Goal: Task Accomplishment & Management: Complete application form

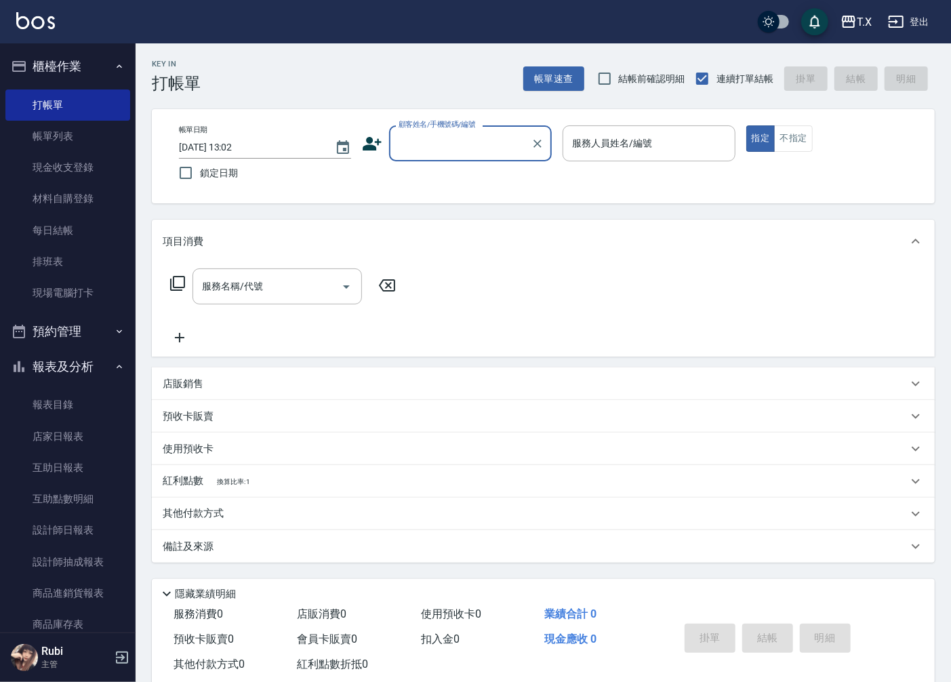
click at [450, 154] on input "顧客姓名/手機號碼/編號" at bounding box center [460, 144] width 130 height 24
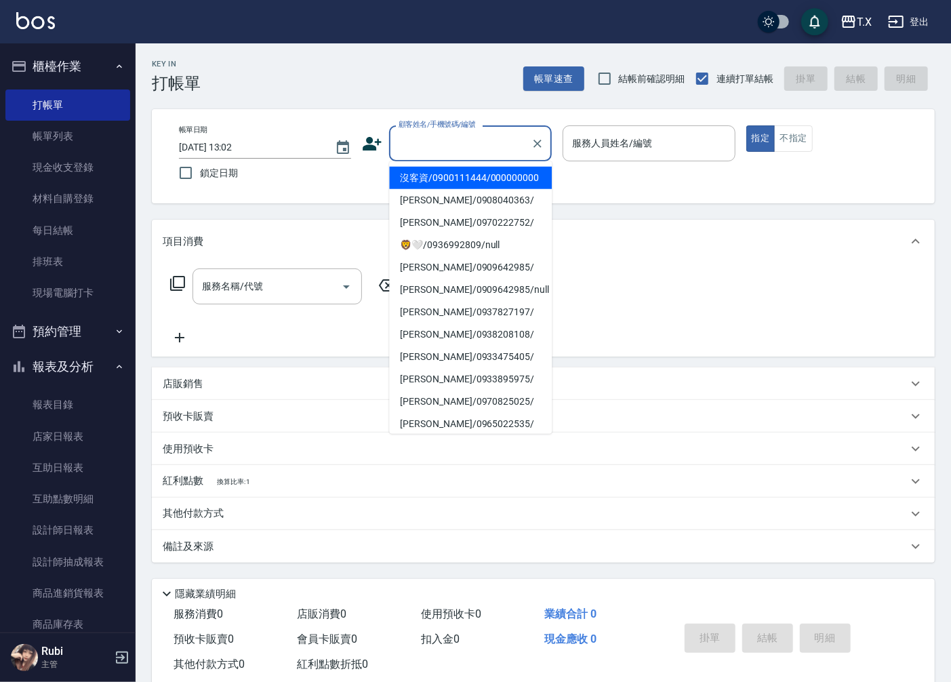
click at [446, 178] on li "沒客資/0900111444/000000000" at bounding box center [470, 178] width 163 height 22
type input "沒客資/0900111444/000000000"
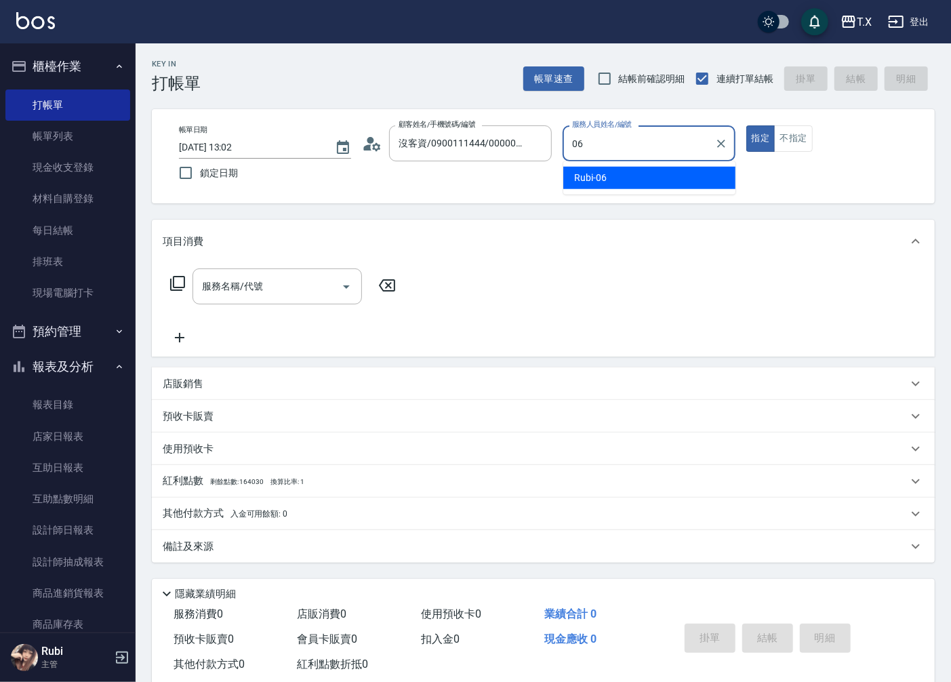
type input "Rubi-06"
type button "true"
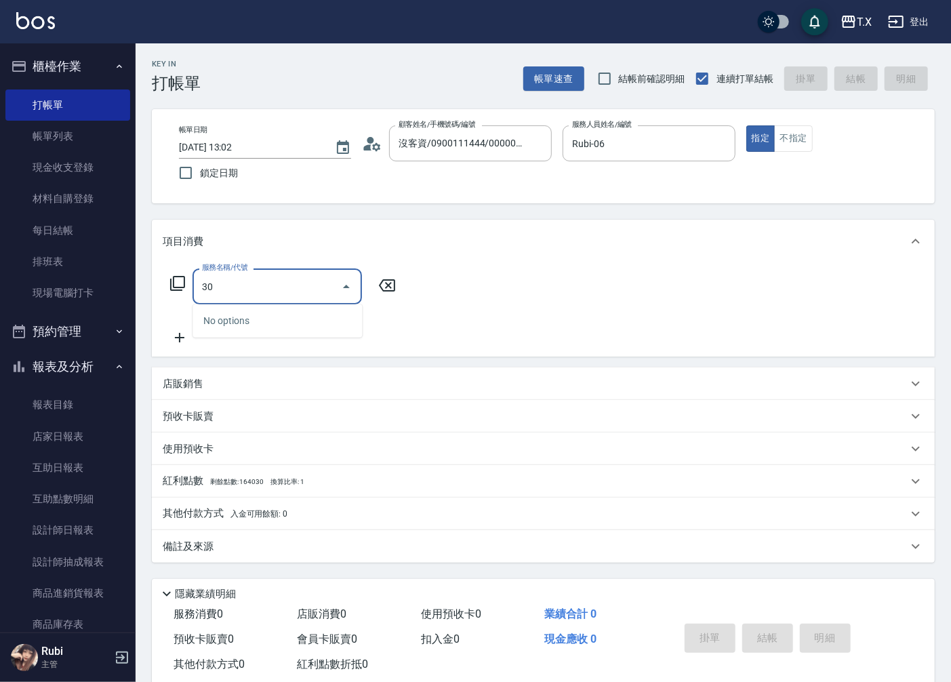
type input "301"
type input "150"
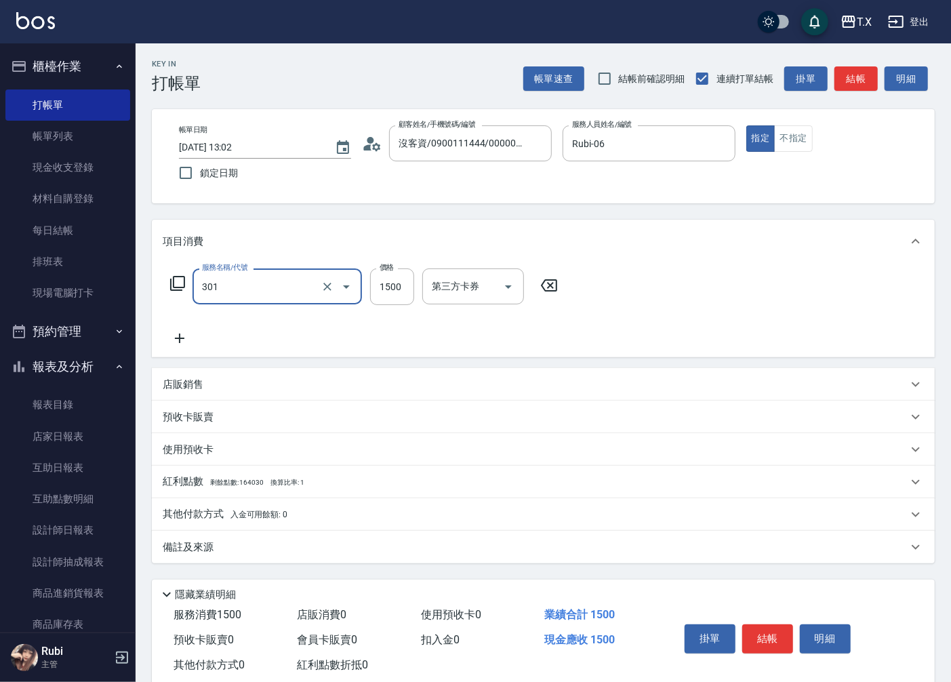
type input "燙髮(301)"
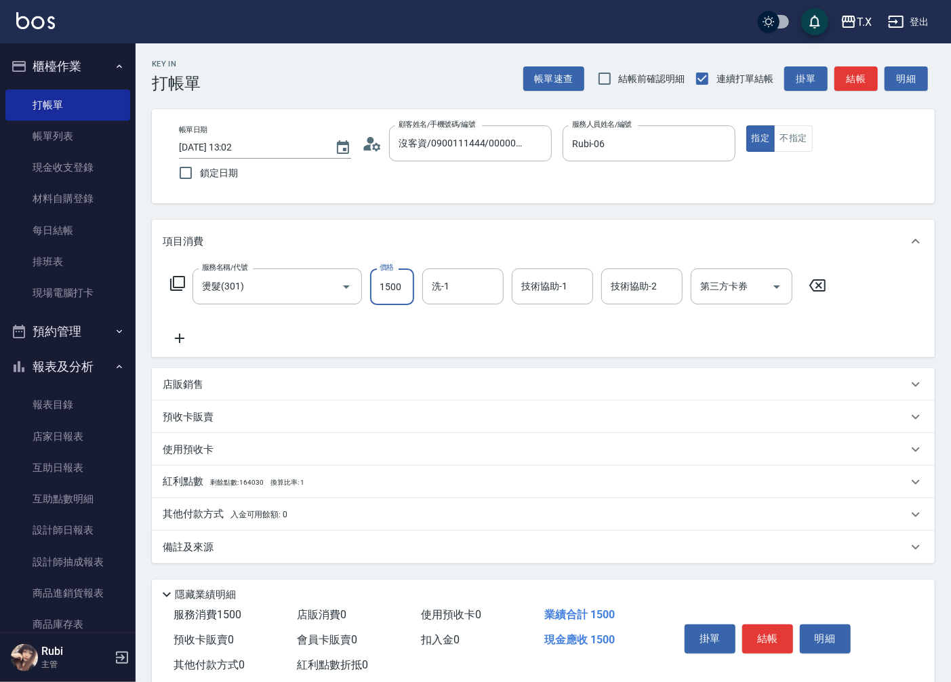
type input "1"
type input "0"
type input "140"
type input "10"
type input "1400"
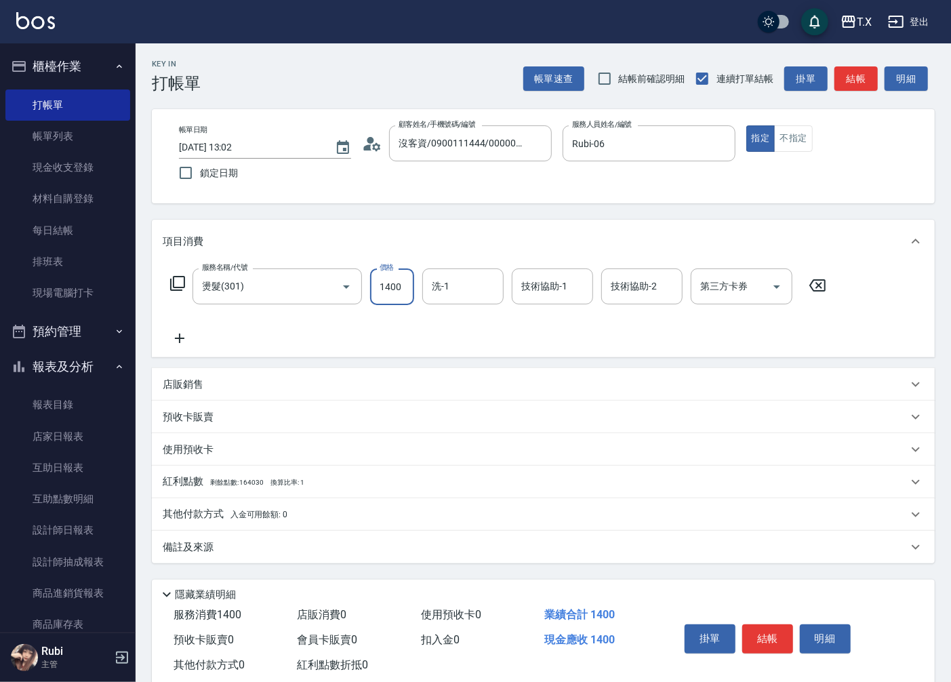
type input "140"
type input "1400"
type input "星星-10"
drag, startPoint x: 855, startPoint y: 85, endPoint x: 846, endPoint y: 81, distance: 10.3
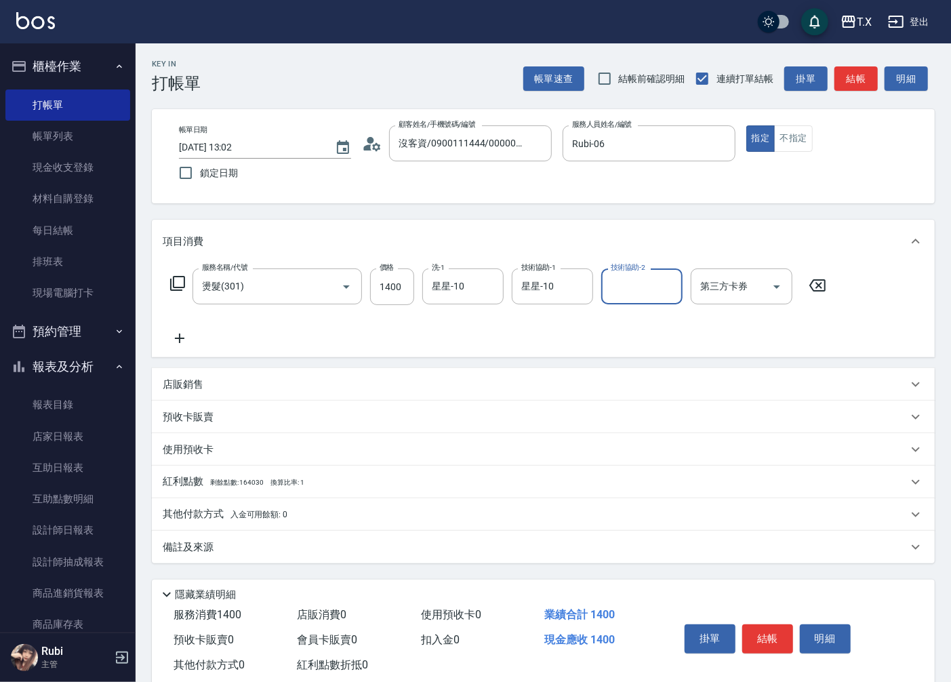
click at [855, 85] on button "結帳" at bounding box center [855, 78] width 43 height 25
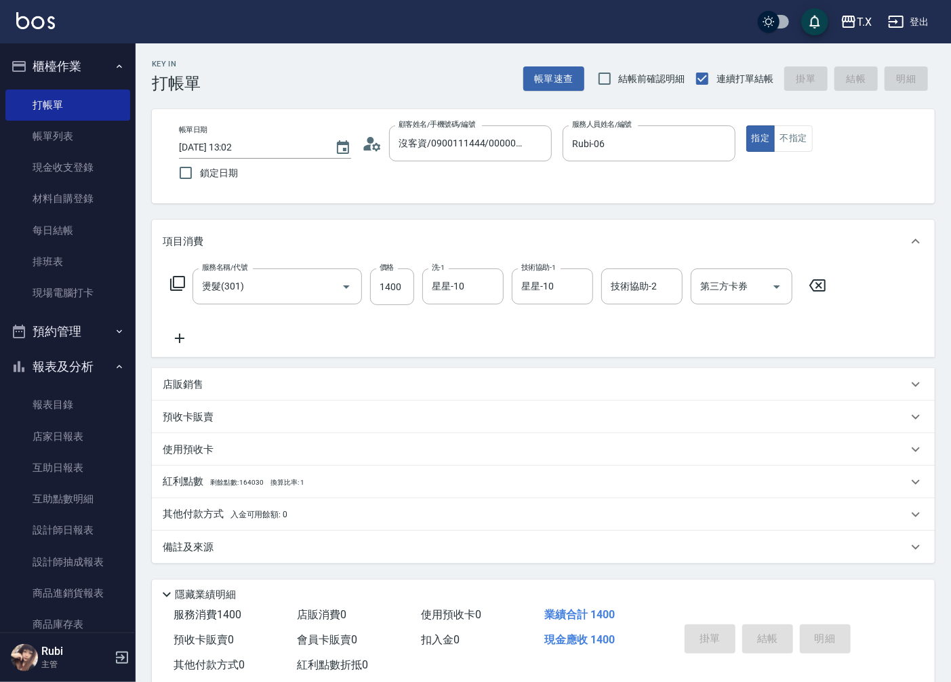
type input "[DATE] 14:57"
type input "0"
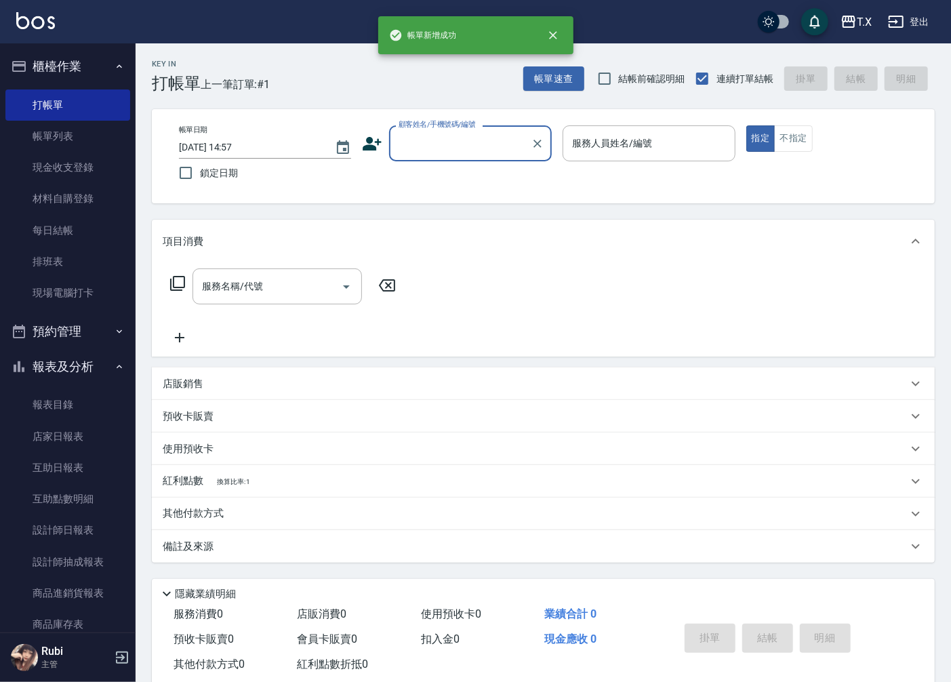
click at [464, 148] on input "顧客姓名/手機號碼/編號" at bounding box center [460, 144] width 130 height 24
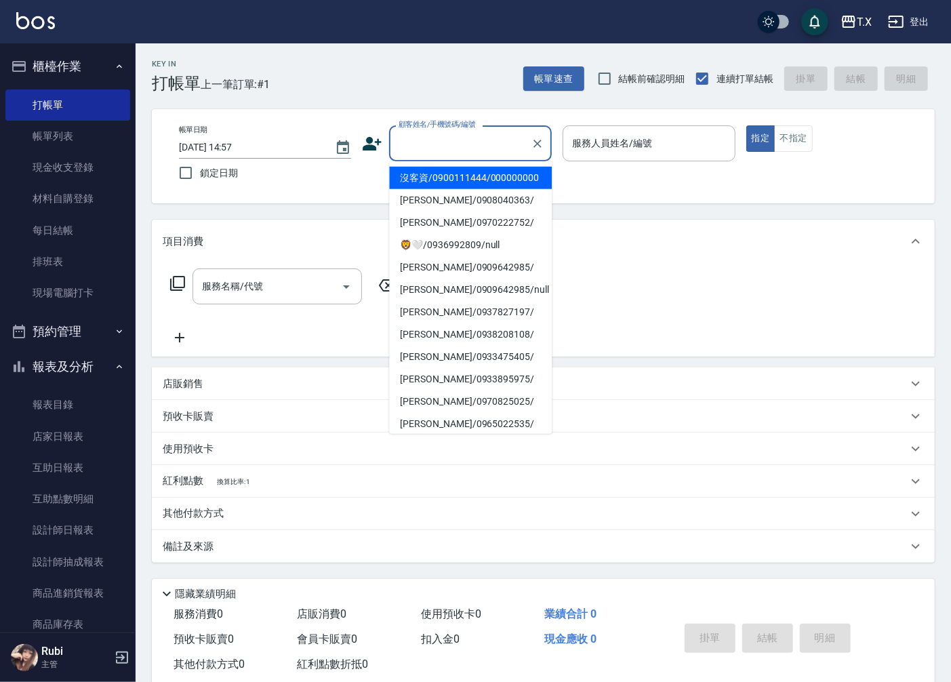
click at [462, 186] on li "沒客資/0900111444/000000000" at bounding box center [470, 178] width 163 height 22
type input "沒客資/0900111444/000000000"
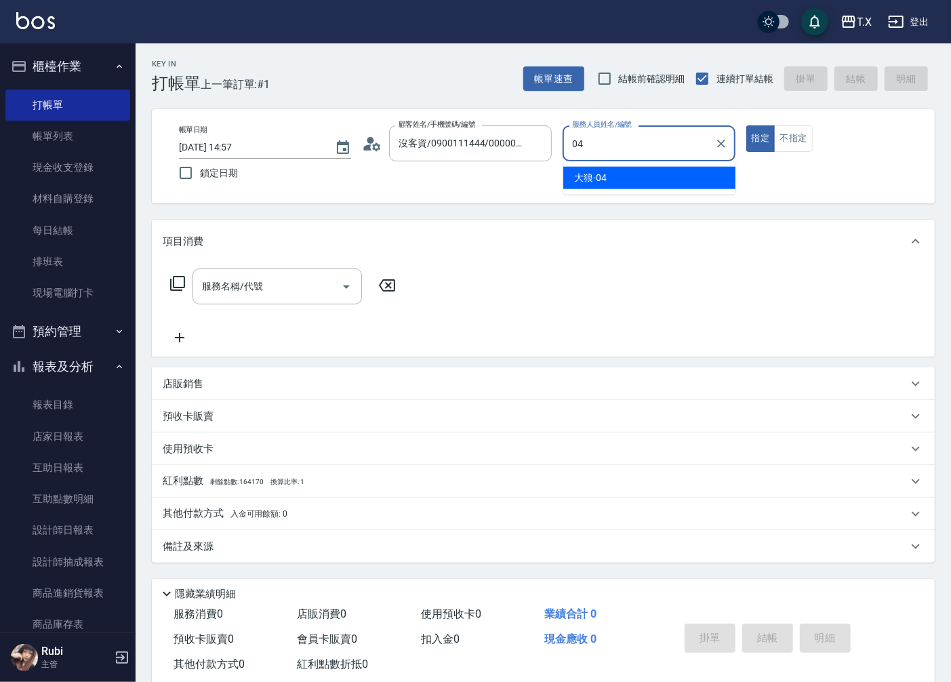
type input "大狼-04"
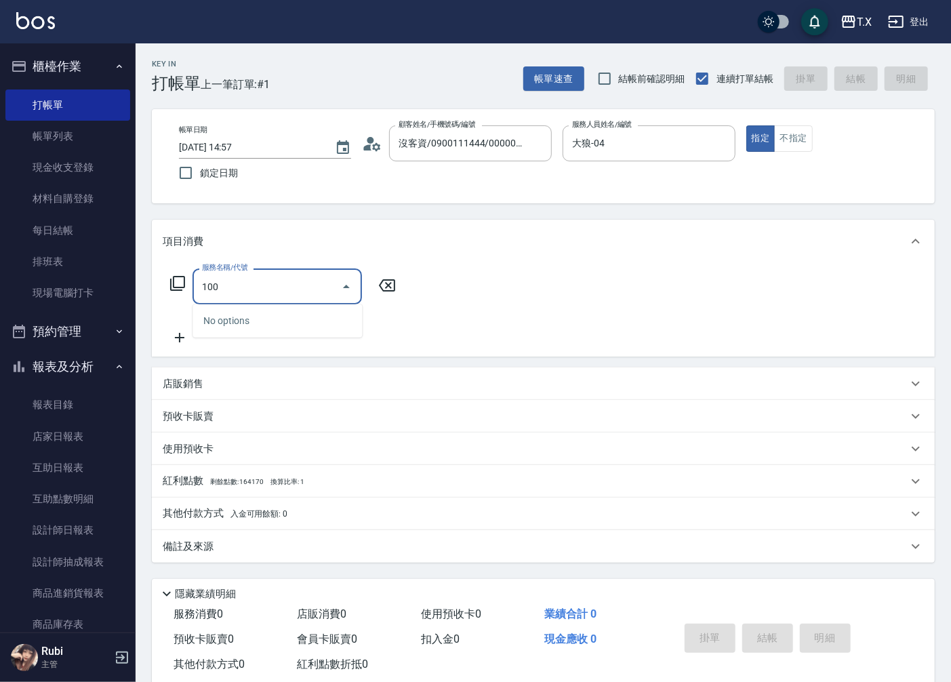
type input "1005"
type input "60"
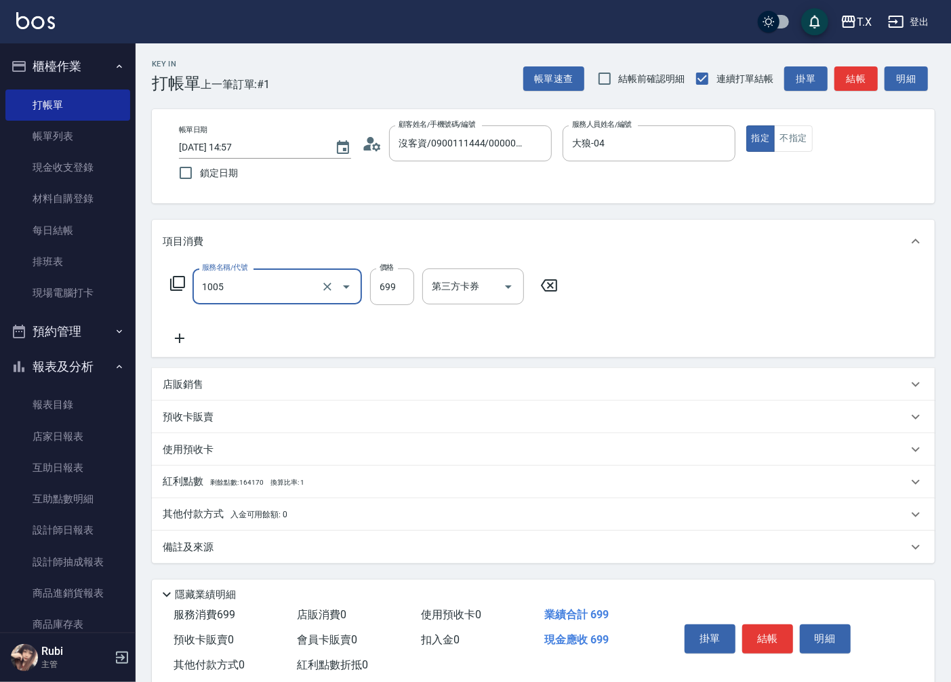
type input "毛囊淨化洗髮(1005)"
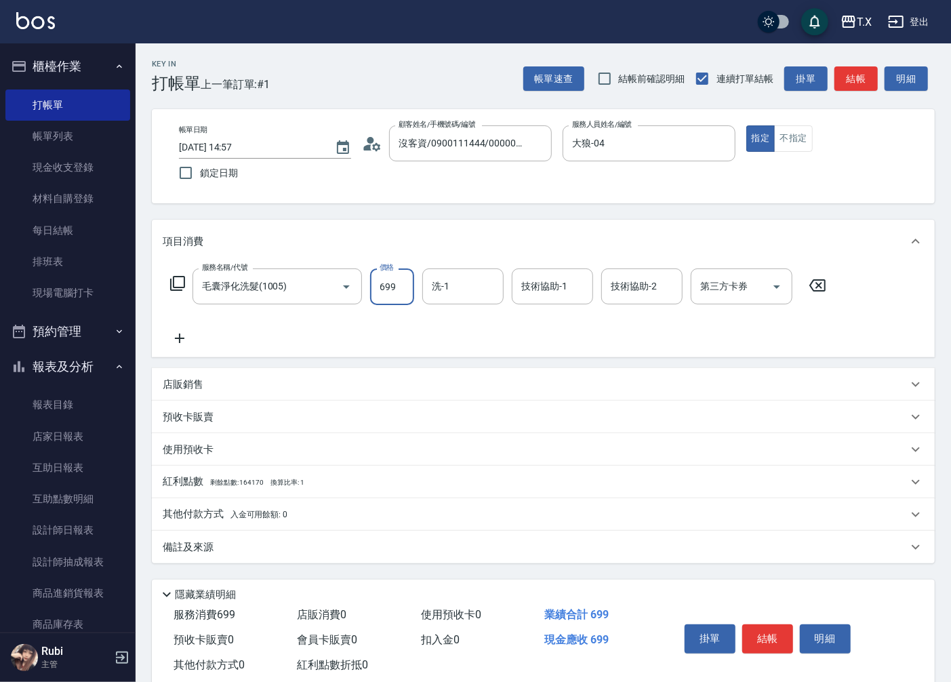
type input "7"
type input "0"
type input "700"
type input "70"
type input "700"
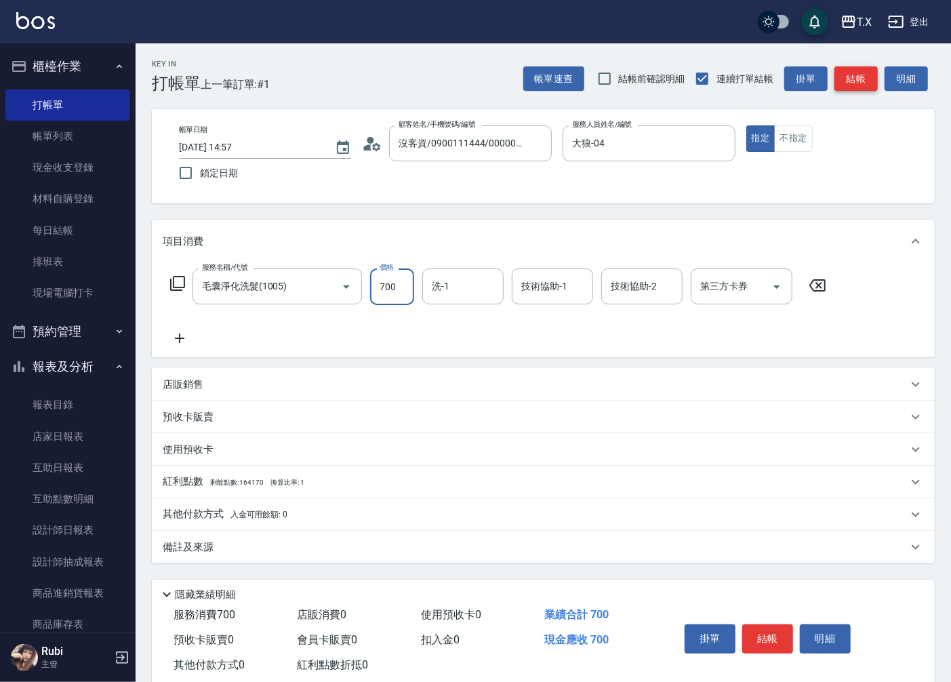
click at [863, 83] on button "結帳" at bounding box center [855, 78] width 43 height 25
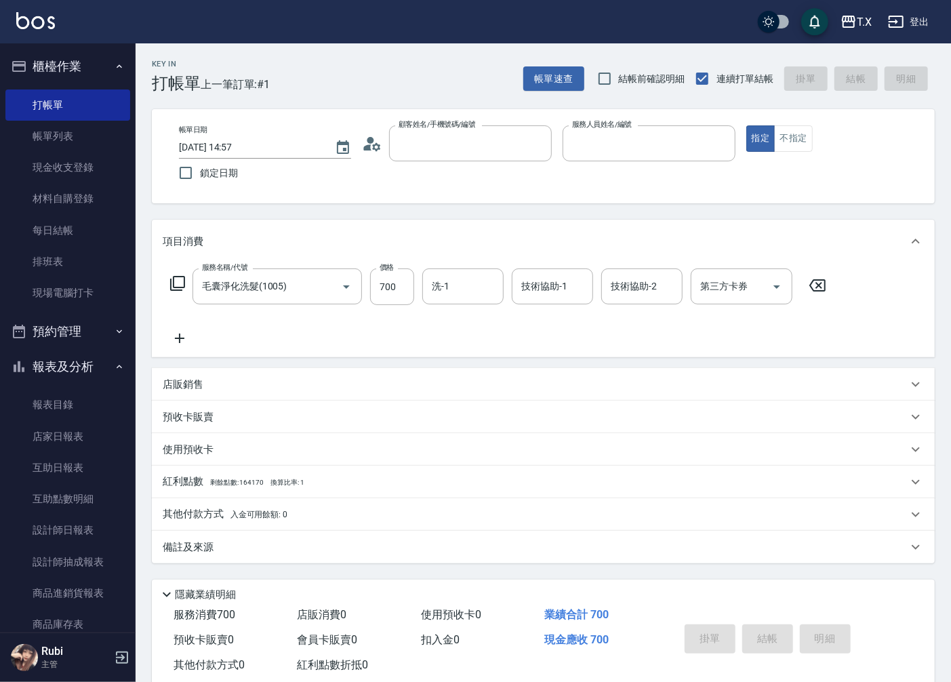
type input "0"
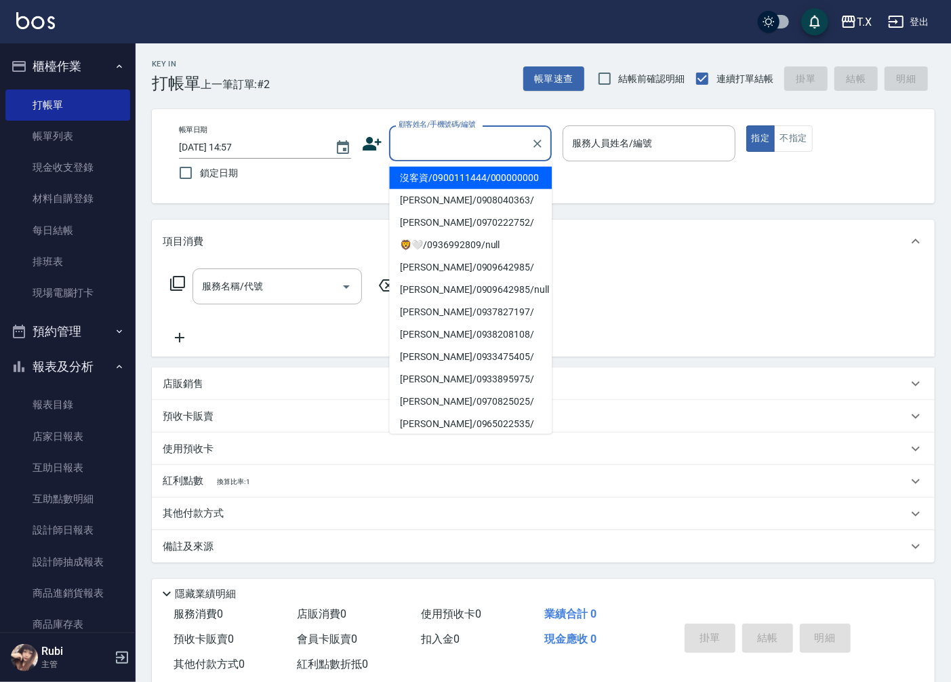
click at [416, 153] on input "顧客姓名/手機號碼/編號" at bounding box center [460, 144] width 130 height 24
click at [410, 183] on li "沒客資/0900111444/000000000" at bounding box center [470, 178] width 163 height 22
type input "沒客資/0900111444/000000000"
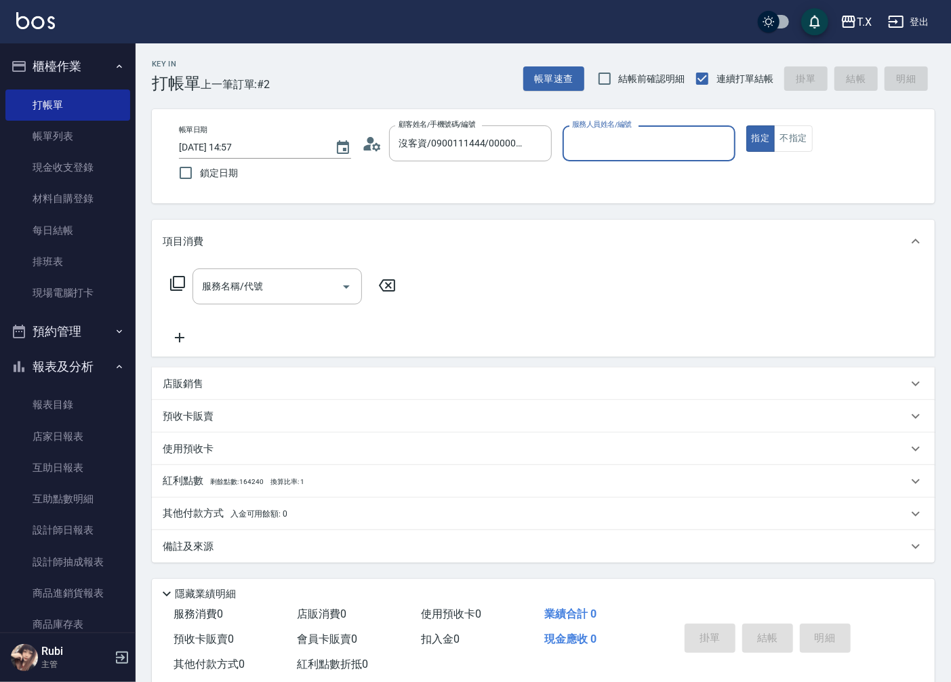
click at [676, 147] on input "服務人員姓名/編號" at bounding box center [649, 144] width 160 height 24
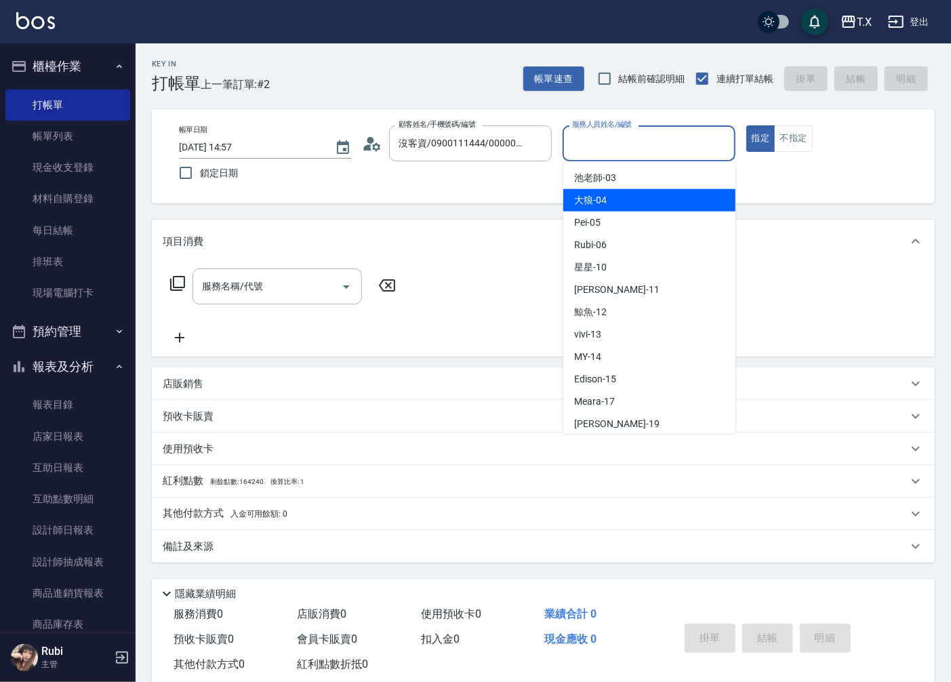
click at [692, 193] on div "大狼 -04" at bounding box center [649, 200] width 172 height 22
type input "大狼-04"
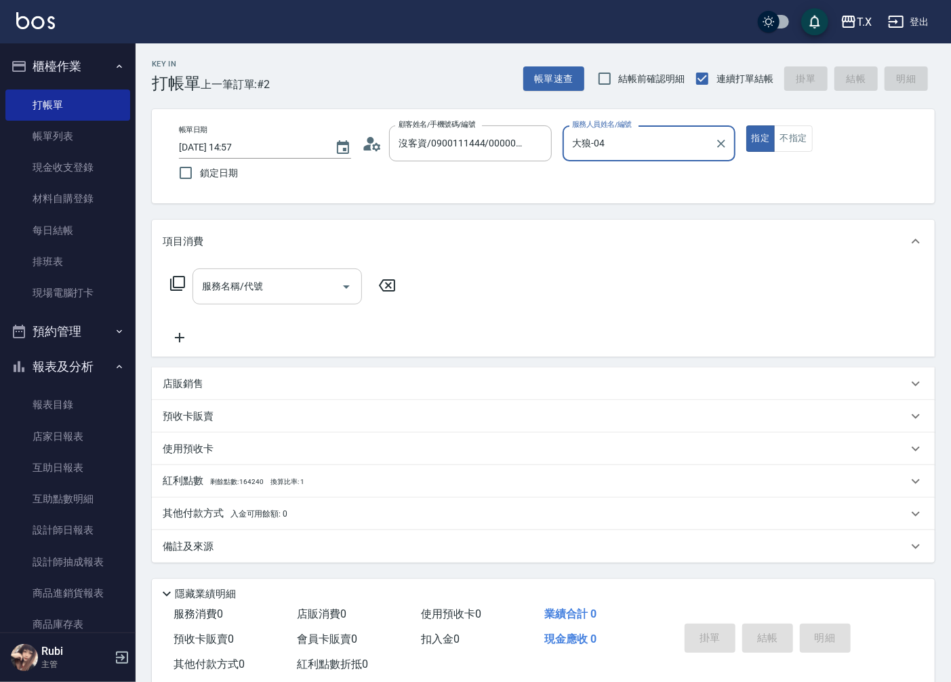
click at [228, 297] on input "服務名稱/代號" at bounding box center [267, 287] width 137 height 24
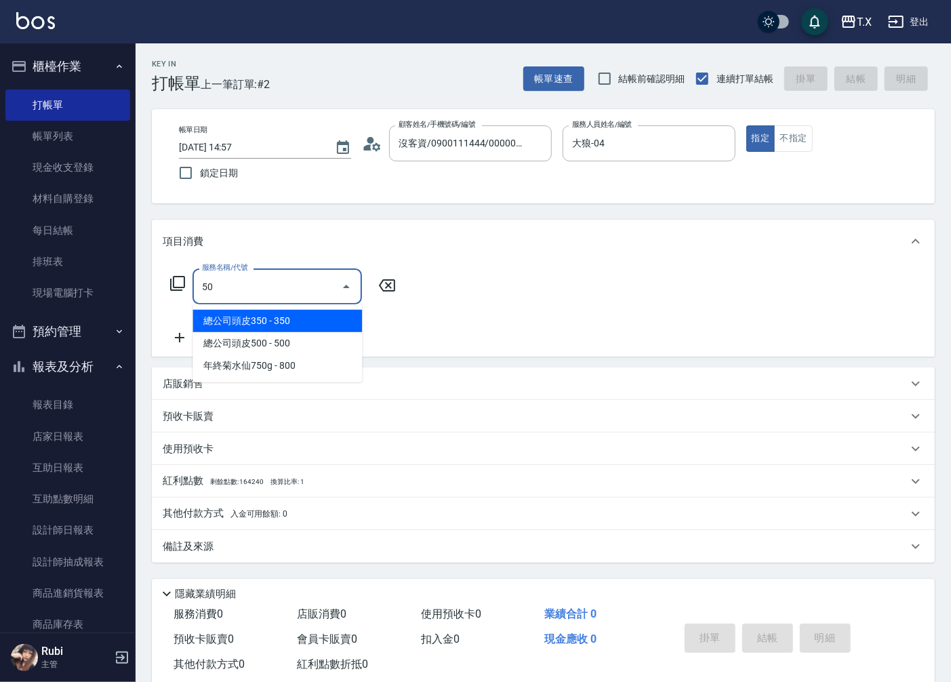
type input "5"
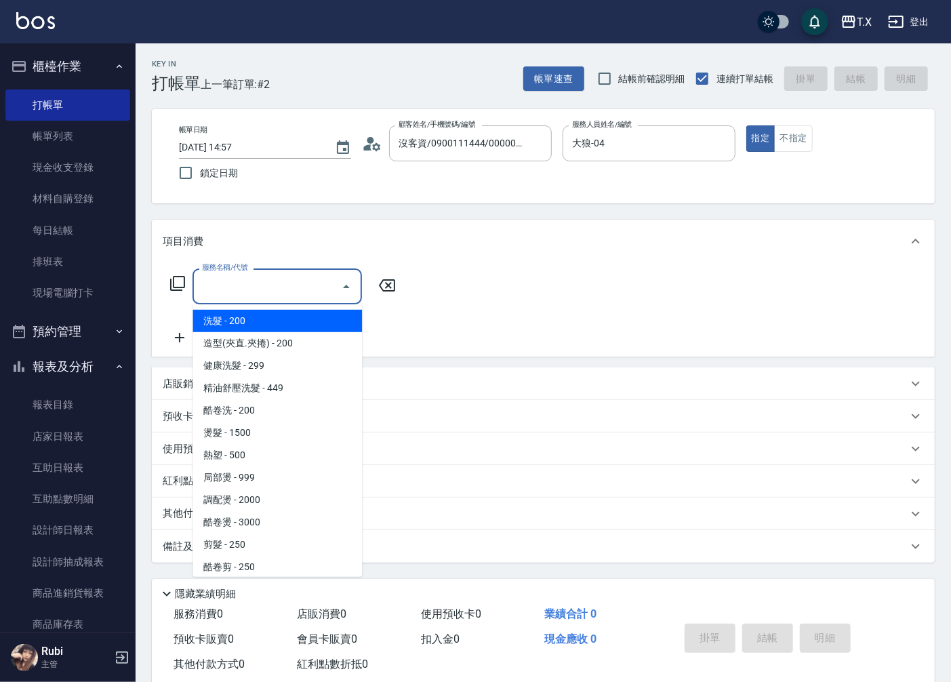
click at [179, 283] on icon at bounding box center [177, 283] width 16 height 16
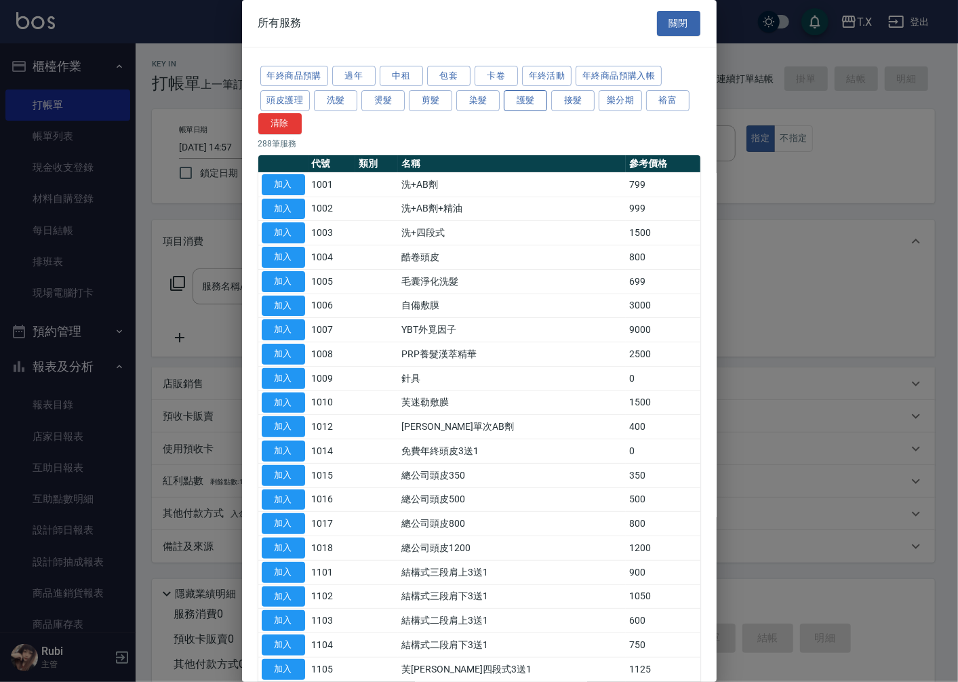
click at [537, 107] on button "護髮" at bounding box center [525, 100] width 43 height 21
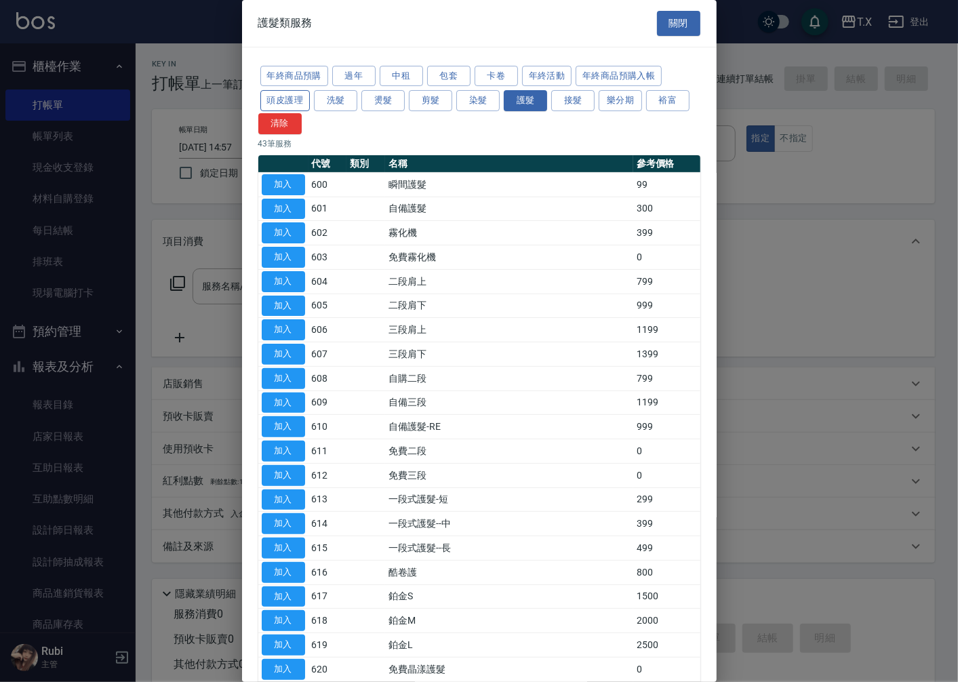
click at [305, 100] on button "頭皮護理" at bounding box center [285, 100] width 50 height 21
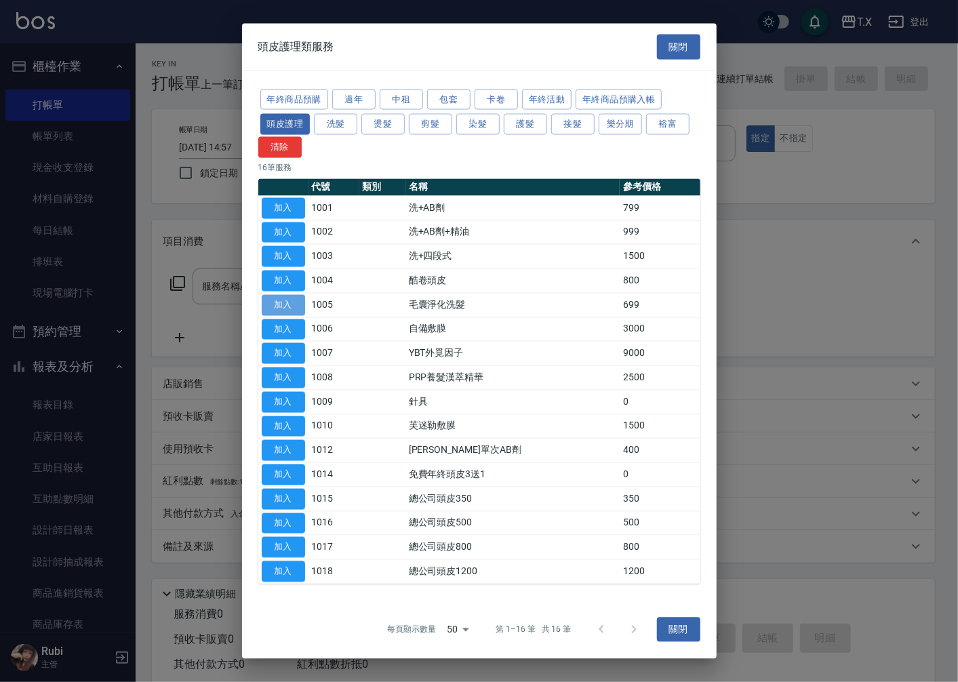
click at [300, 309] on button "加入" at bounding box center [283, 304] width 43 height 21
type input "毛囊淨化洗髮(1005)"
type input "60"
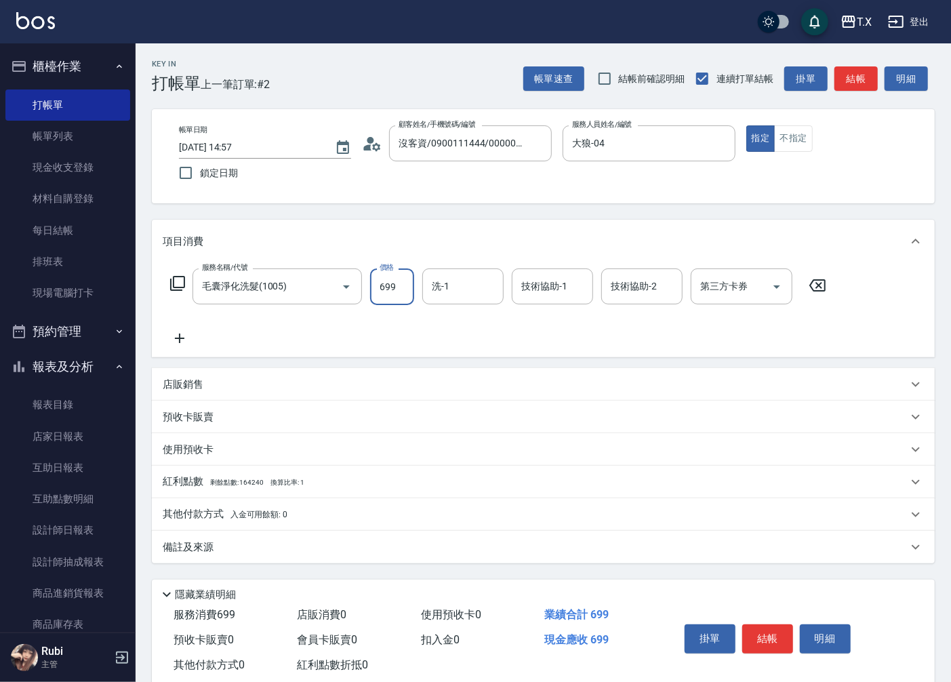
click at [409, 289] on input "699" at bounding box center [392, 286] width 44 height 37
type input "7"
type input "0"
type input "70"
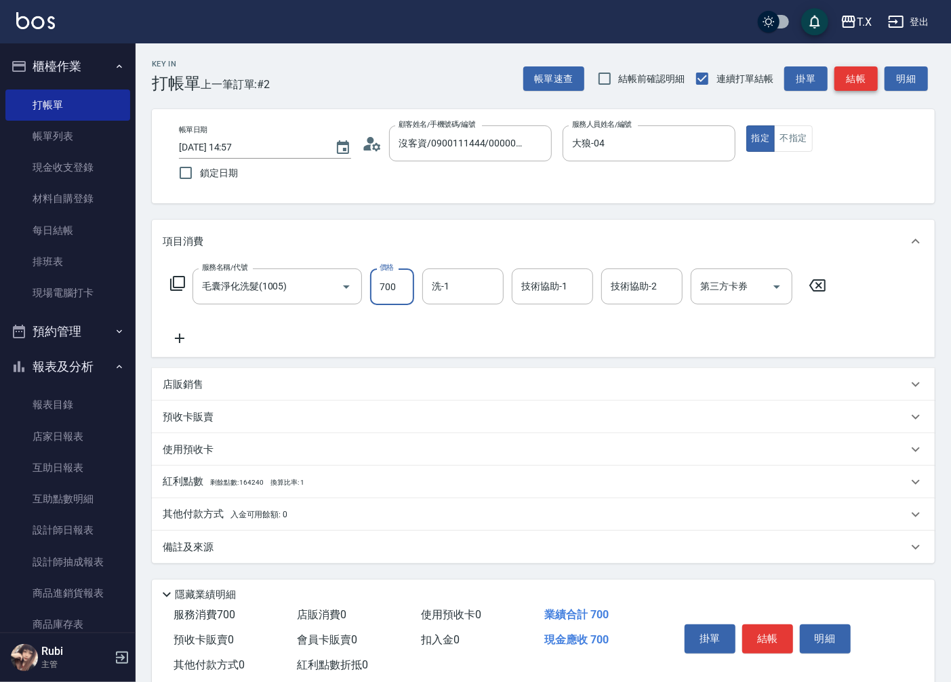
type input "700"
click at [858, 79] on button "結帳" at bounding box center [855, 78] width 43 height 25
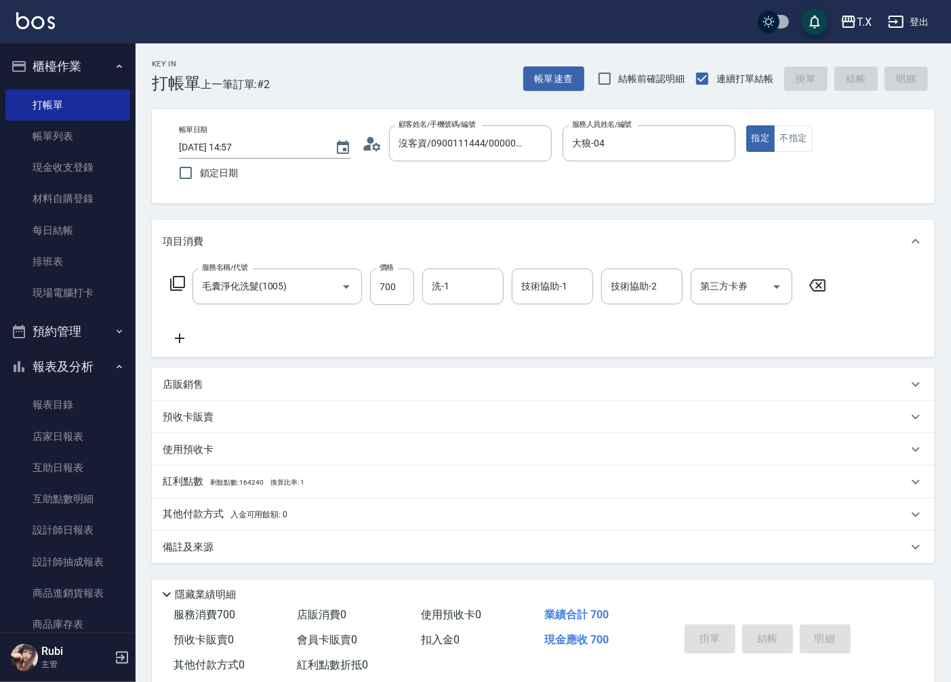
type input "[DATE] 15:00"
type input "0"
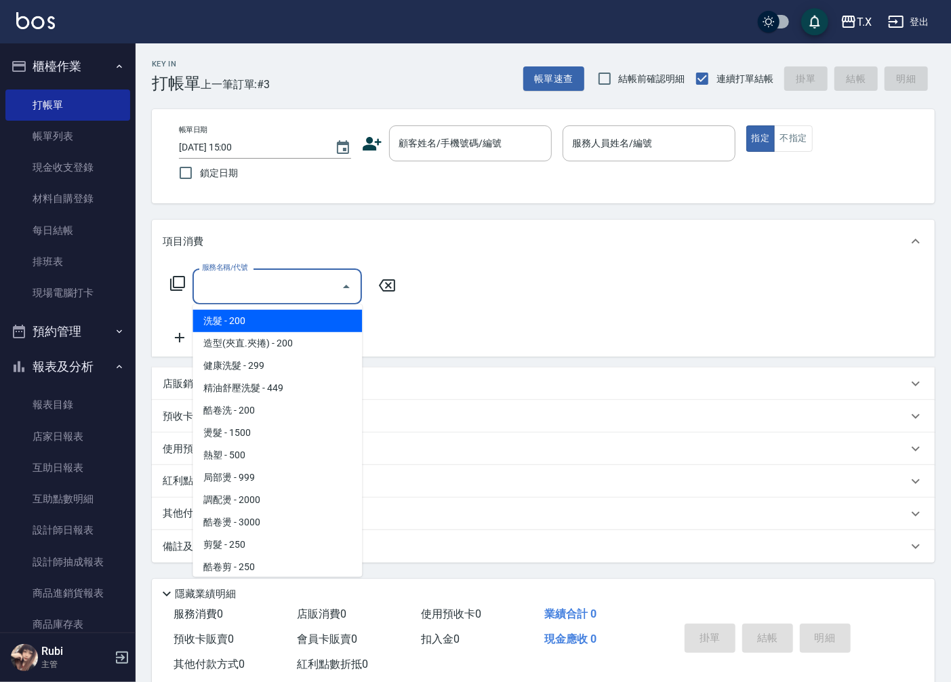
click at [218, 296] on input "服務名稱/代號" at bounding box center [267, 287] width 137 height 24
click at [220, 321] on span "洗髮 - 200" at bounding box center [277, 321] width 169 height 22
type input "洗髮(201)"
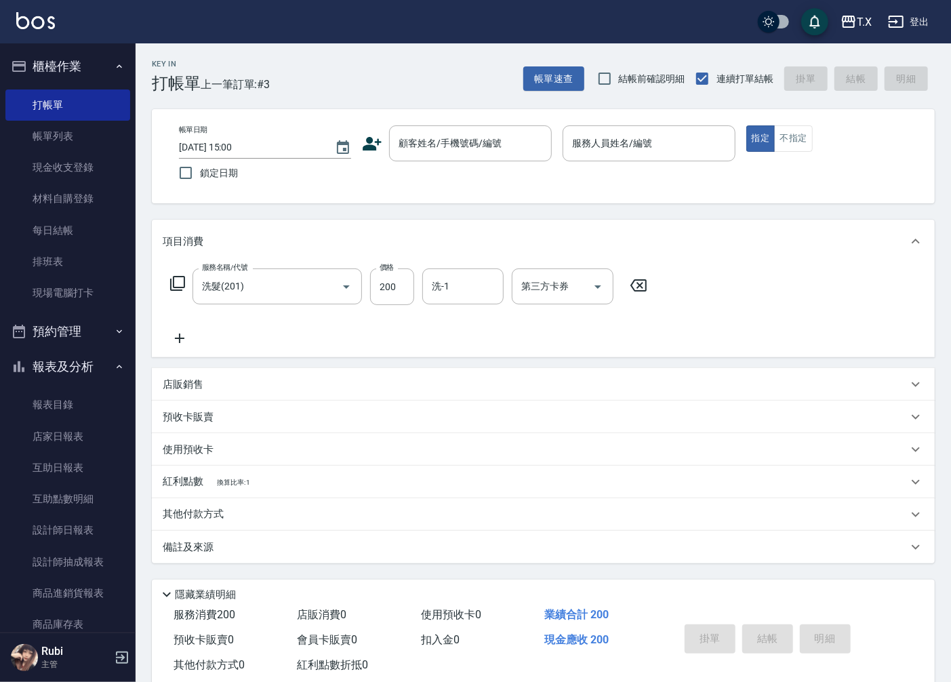
click at [179, 279] on icon at bounding box center [177, 283] width 16 height 16
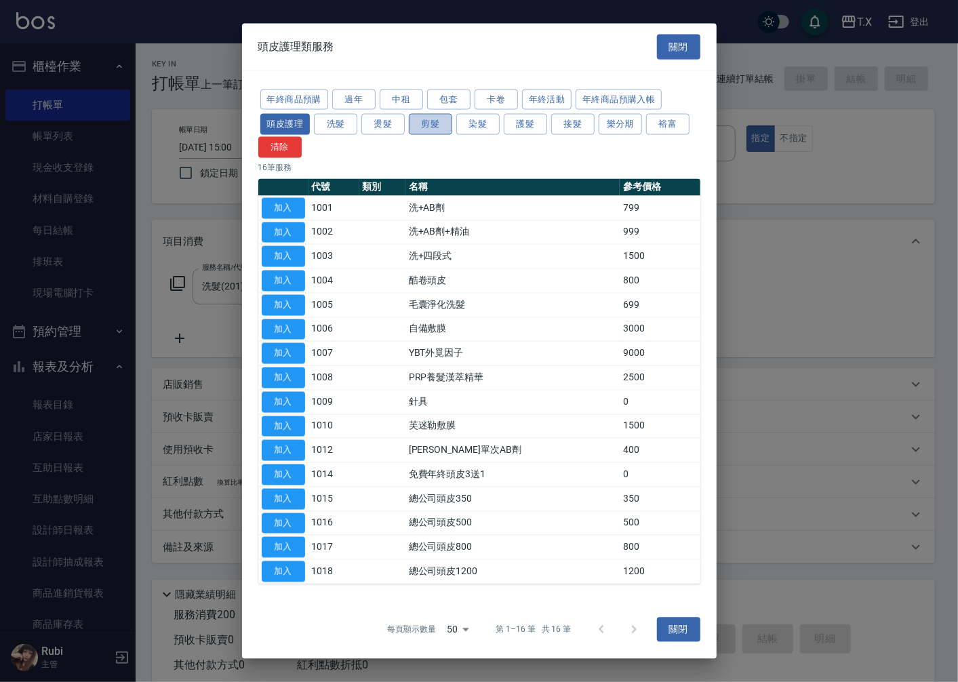
click at [430, 131] on button "剪髮" at bounding box center [430, 124] width 43 height 21
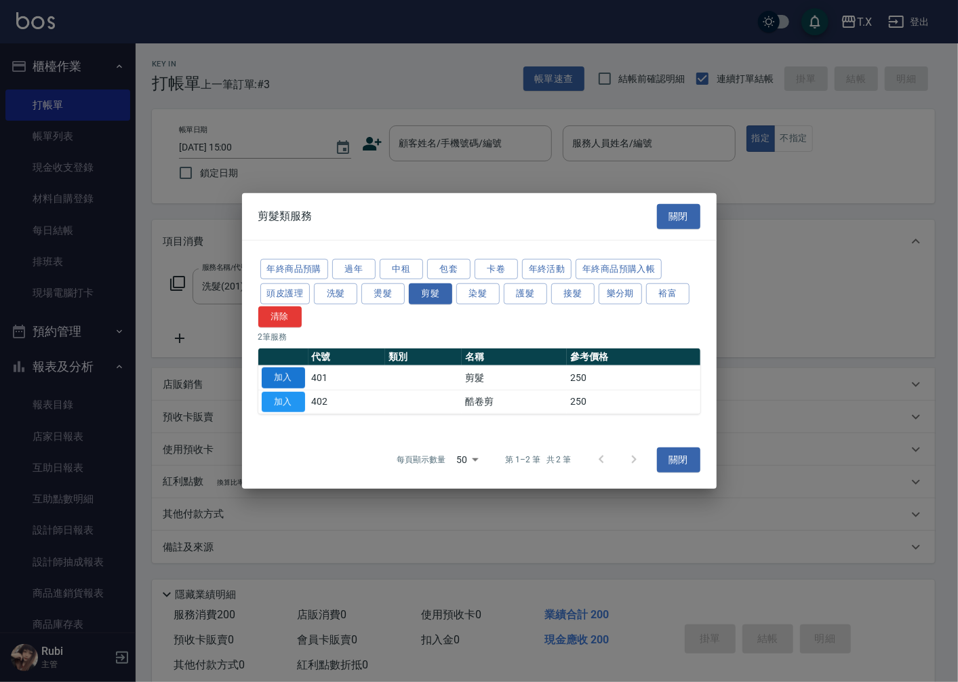
click at [285, 371] on button "加入" at bounding box center [283, 377] width 43 height 21
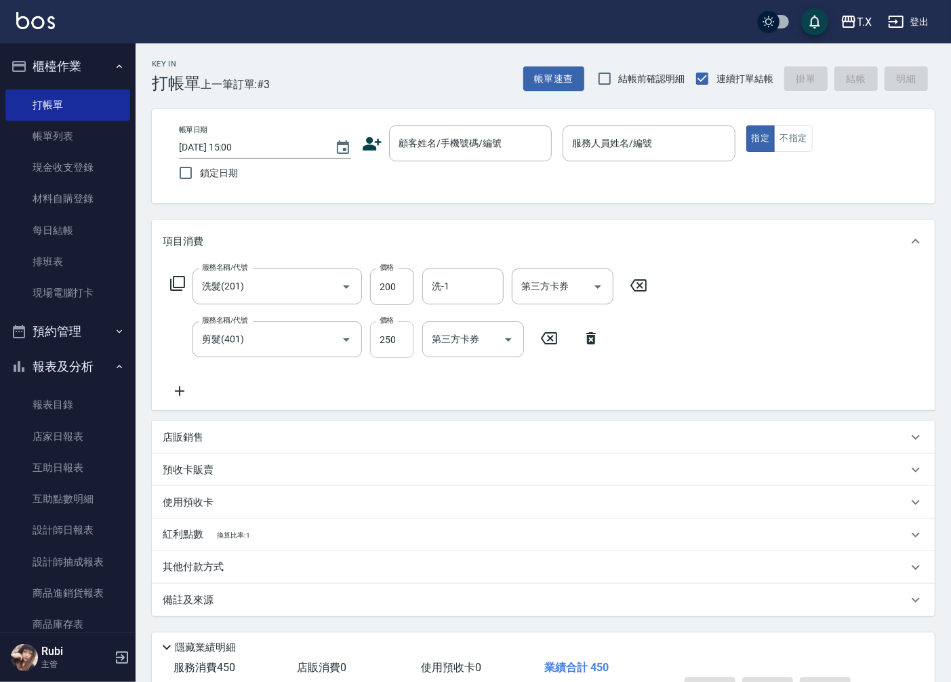
click at [407, 342] on input "250" at bounding box center [392, 339] width 44 height 37
type input "20"
type input "55"
type input "70"
type input "5500"
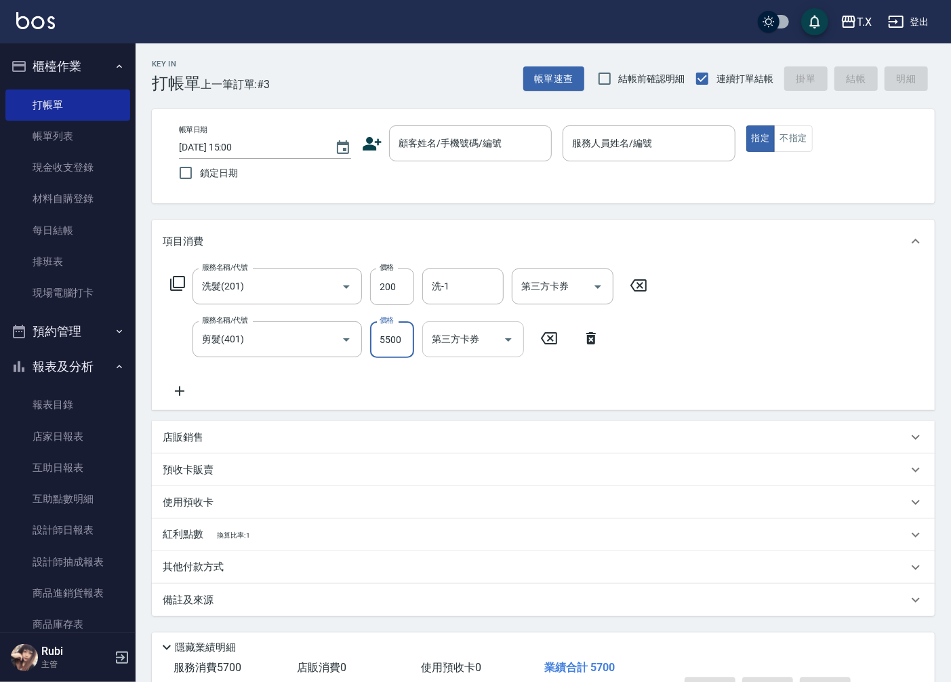
type input "70"
type input "550"
type input "20"
type input "50"
type input "70"
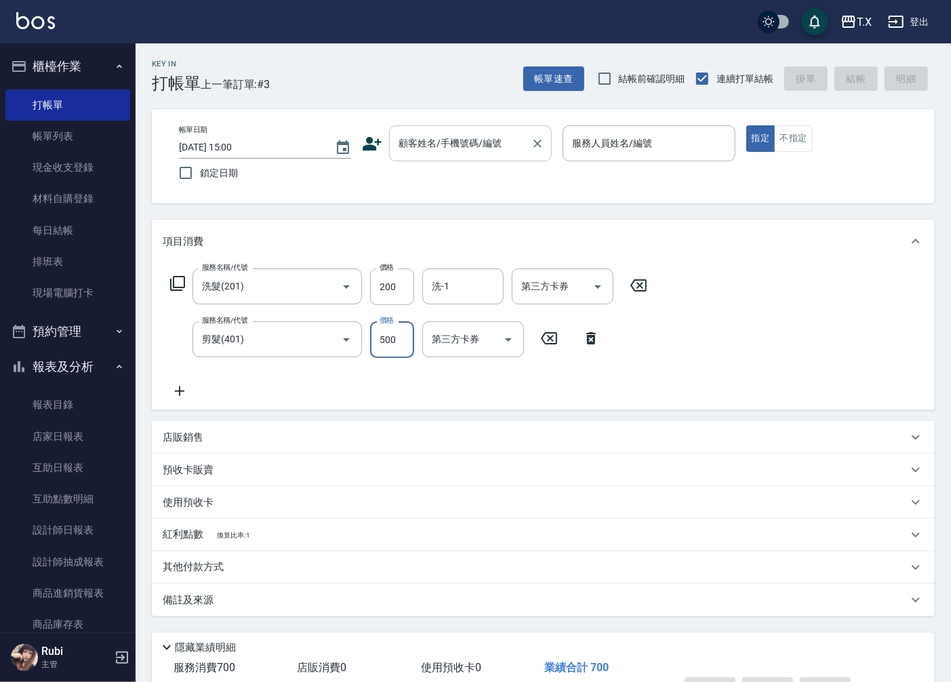
type input "500"
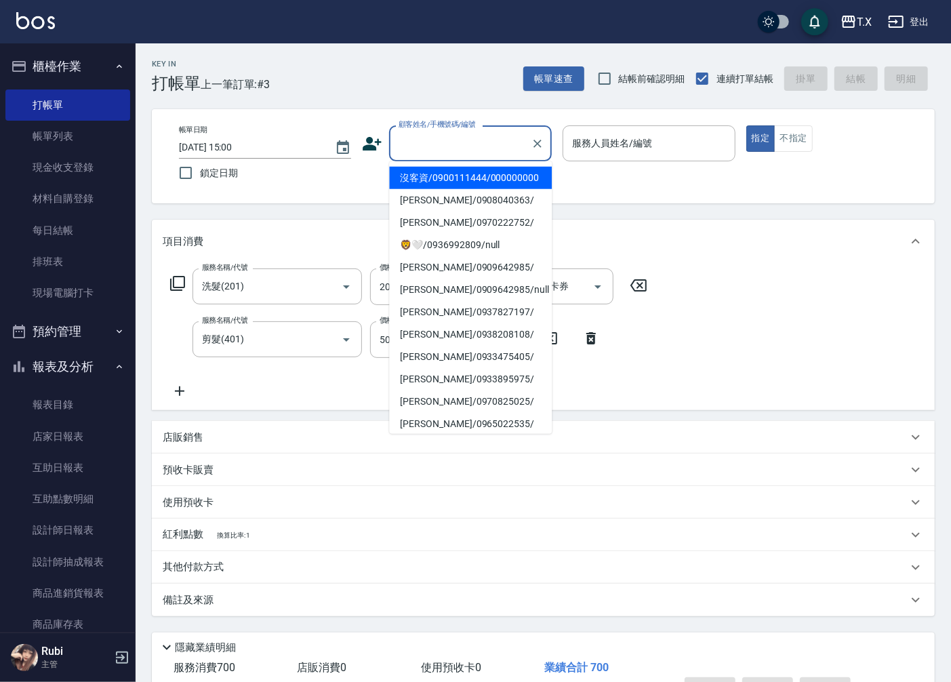
click at [498, 133] on input "顧客姓名/手機號碼/編號" at bounding box center [460, 144] width 130 height 24
drag, startPoint x: 464, startPoint y: 195, endPoint x: 525, endPoint y: 170, distance: 66.3
click at [464, 189] on li "沒客資/0900111444/000000000" at bounding box center [470, 178] width 163 height 22
type input "沒客資/0900111444/000000000"
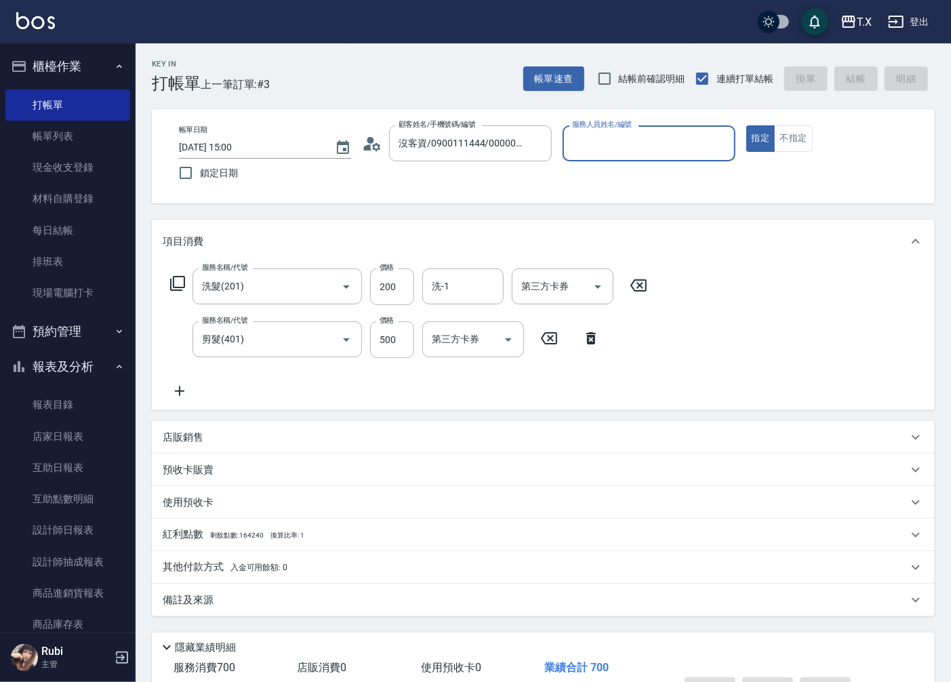
click at [628, 140] on input "服務人員姓名/編號" at bounding box center [649, 144] width 160 height 24
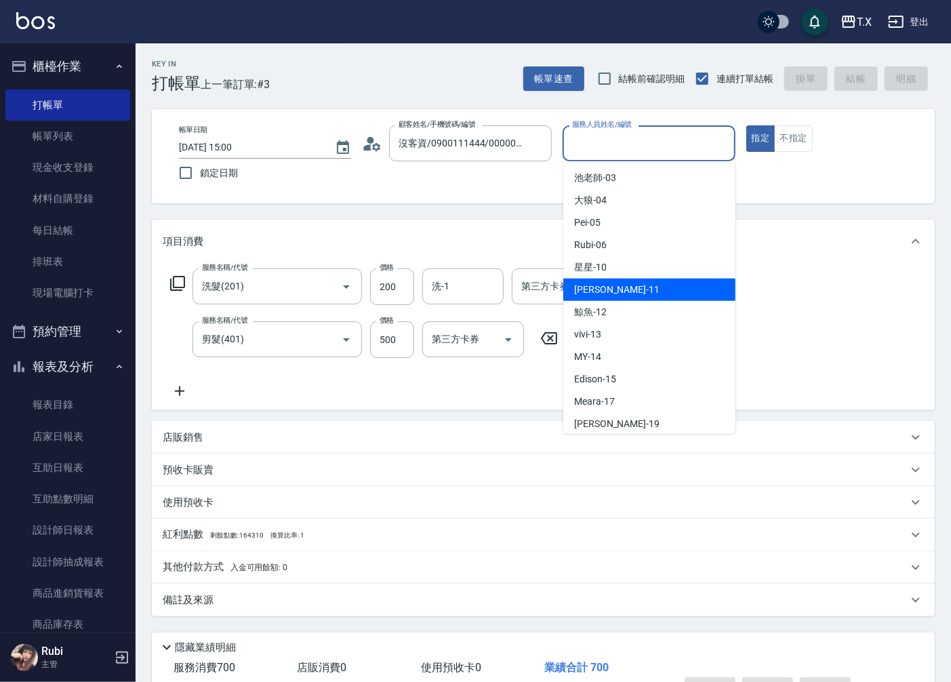
click at [604, 293] on span "[PERSON_NAME] -11" at bounding box center [616, 290] width 85 height 14
type input "Lena-11"
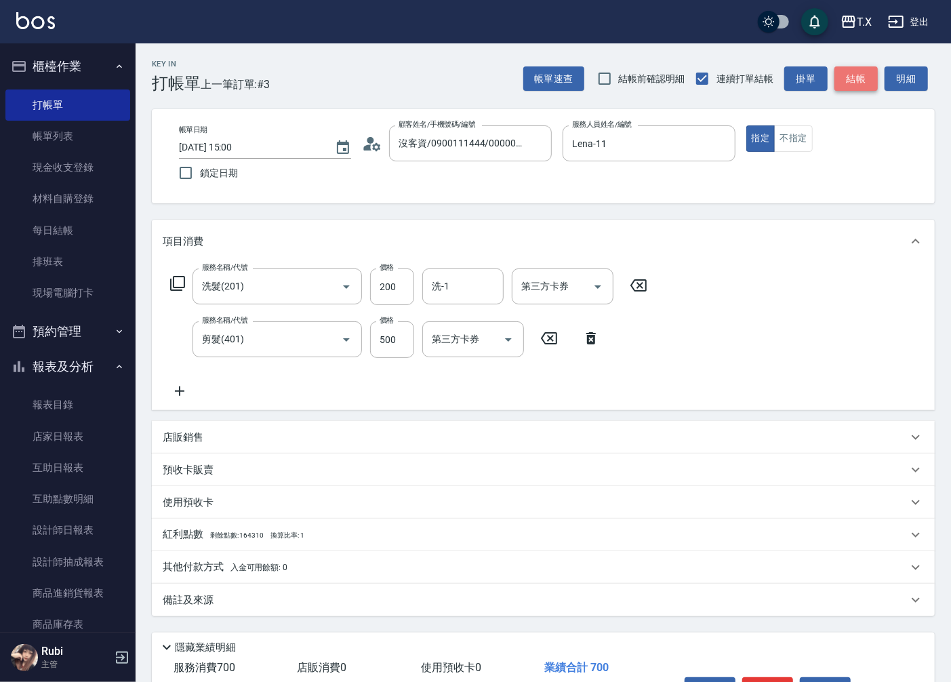
click at [847, 83] on button "結帳" at bounding box center [855, 78] width 43 height 25
type input "[DATE] 15:11"
type input "0"
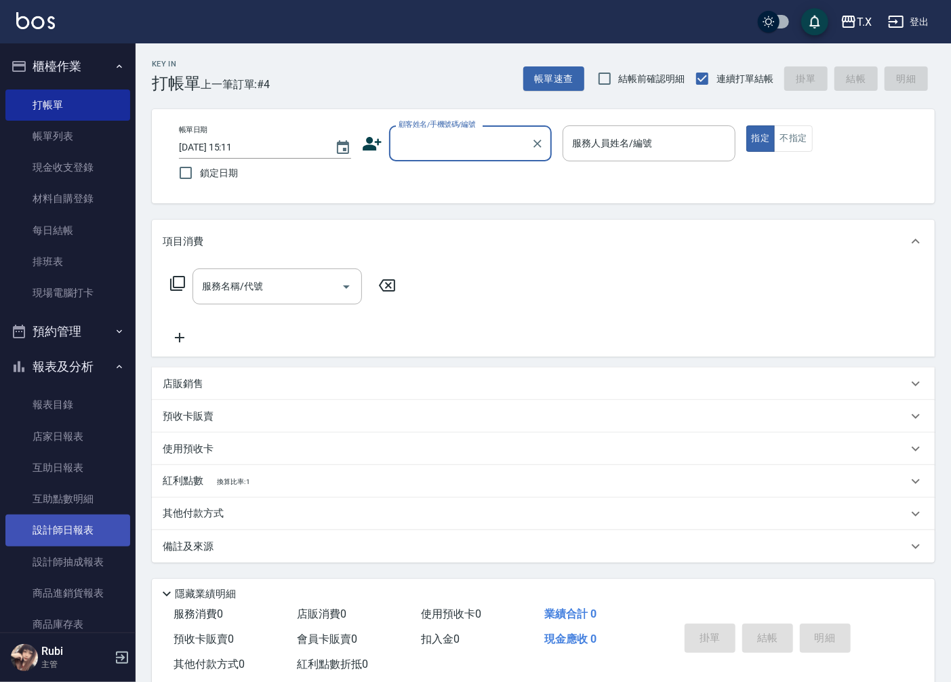
click at [99, 533] on link "設計師日報表" at bounding box center [67, 529] width 125 height 31
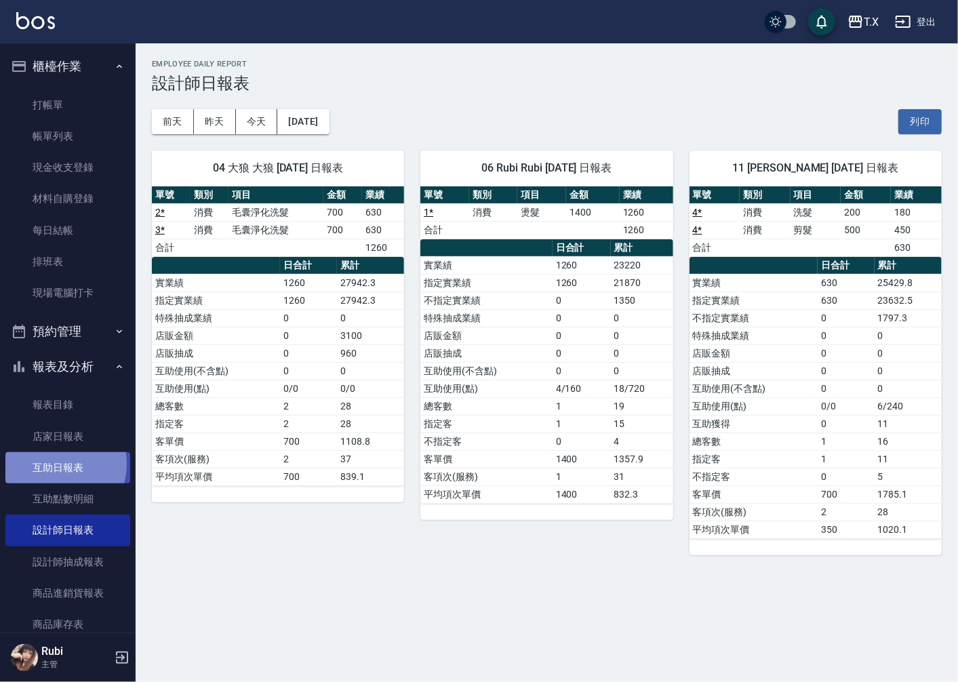
click at [60, 464] on link "互助日報表" at bounding box center [67, 467] width 125 height 31
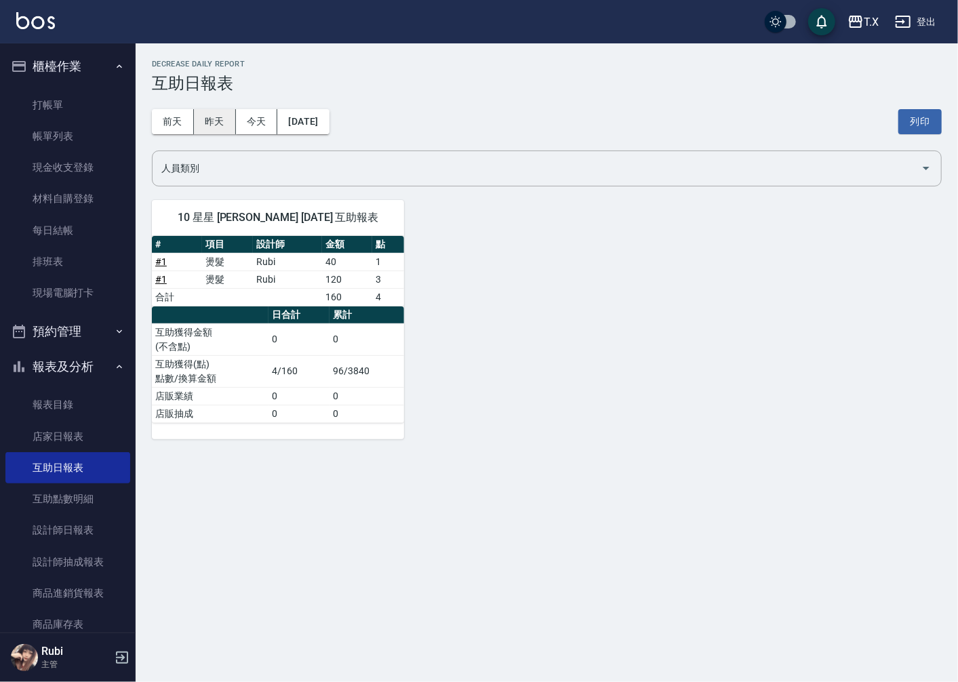
click at [212, 118] on button "昨天" at bounding box center [215, 121] width 42 height 25
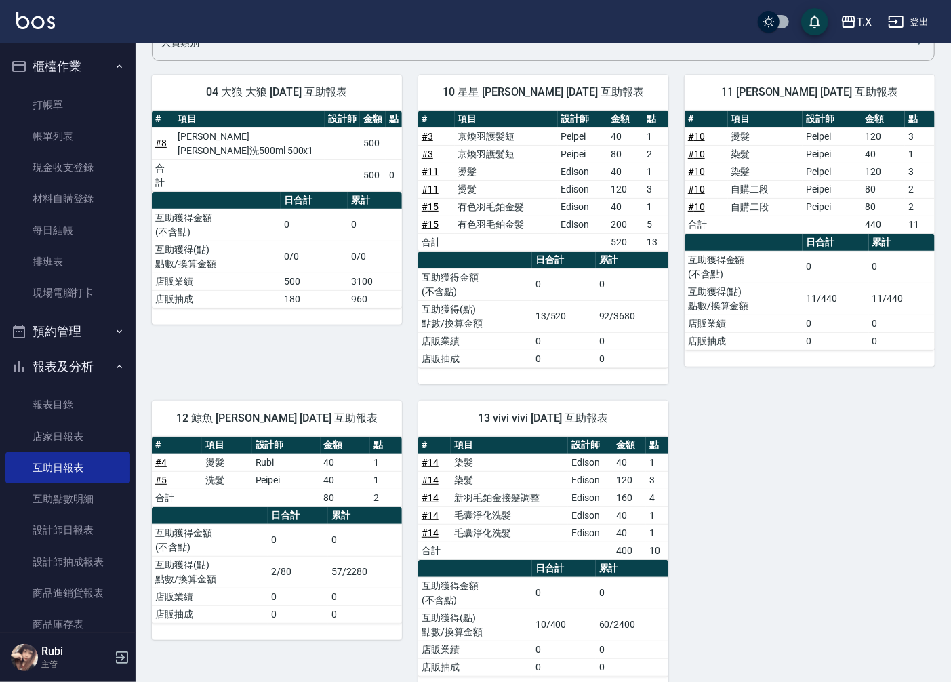
scroll to position [153, 0]
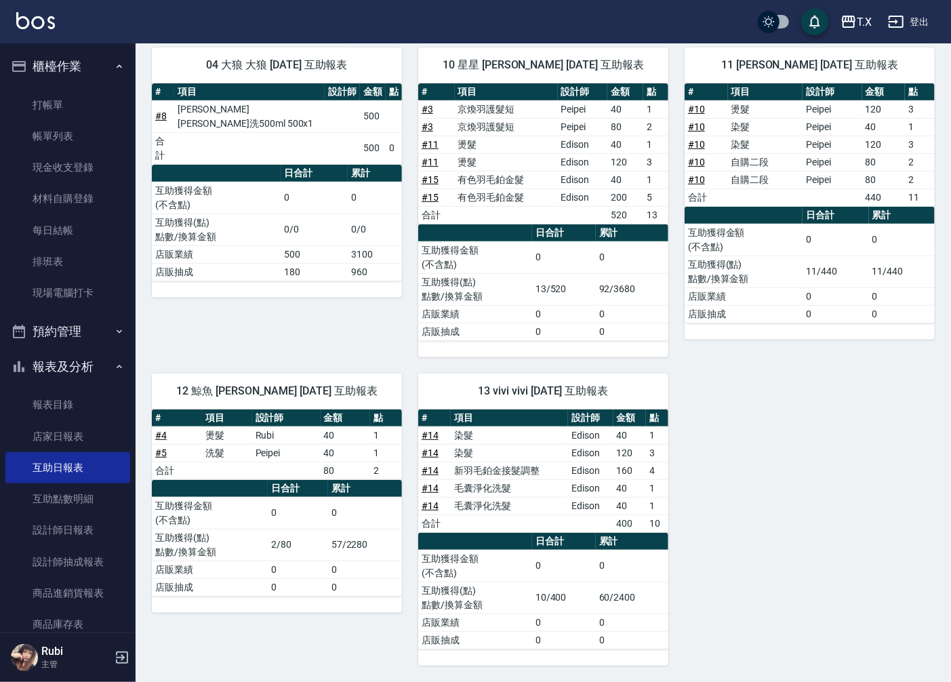
drag, startPoint x: 517, startPoint y: 608, endPoint x: 482, endPoint y: 583, distance: 43.3
click at [512, 604] on td "互助獲得(點) 點數/換算金額" at bounding box center [475, 598] width 114 height 32
drag, startPoint x: 478, startPoint y: 577, endPoint x: 523, endPoint y: 614, distance: 58.8
click at [519, 601] on tbody "互助獲得金額 (不含點) 0 0 互助獲得(點) 點數/換算金額 10/400 60/2400 店販業績 0 0 店販抽成 0 0" at bounding box center [543, 599] width 250 height 99
click at [525, 615] on td "店販業績" at bounding box center [475, 622] width 114 height 18
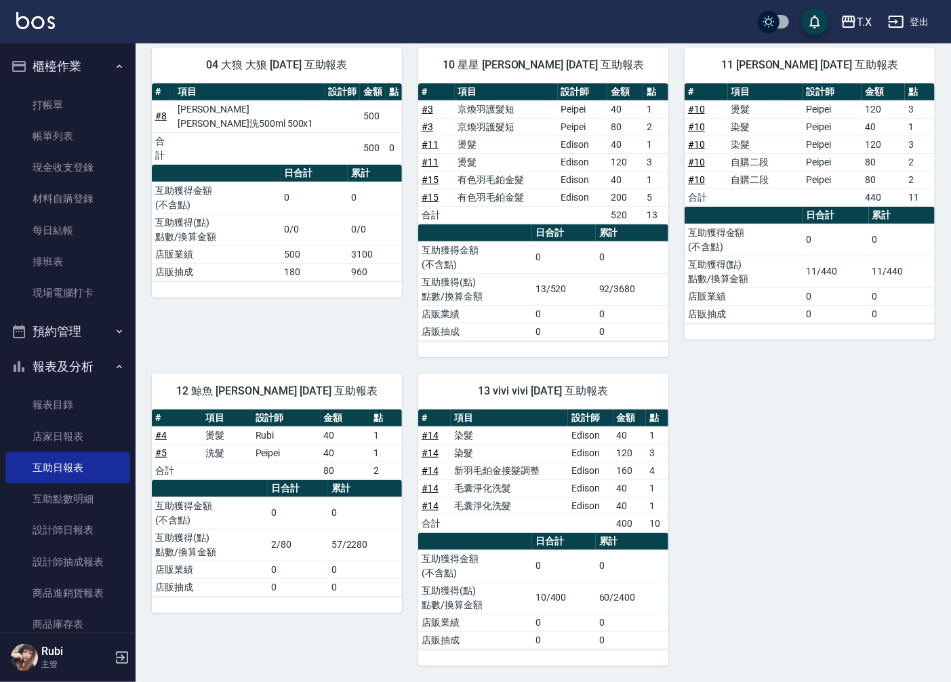
drag, startPoint x: 525, startPoint y: 615, endPoint x: 510, endPoint y: 596, distance: 23.7
click at [517, 601] on tbody "互助獲得金額 (不含點) 0 0 互助獲得(點) 點數/換算金額 10/400 60/2400 店販業績 0 0 店販抽成 0 0" at bounding box center [543, 599] width 250 height 99
drag, startPoint x: 509, startPoint y: 593, endPoint x: 534, endPoint y: 628, distance: 42.7
click at [529, 621] on tbody "互助獲得金額 (不含點) 0 0 互助獲得(點) 點數/換算金額 10/400 60/2400 店販業績 0 0 店販抽成 0 0" at bounding box center [543, 599] width 250 height 99
click at [536, 632] on td "0" at bounding box center [564, 640] width 64 height 18
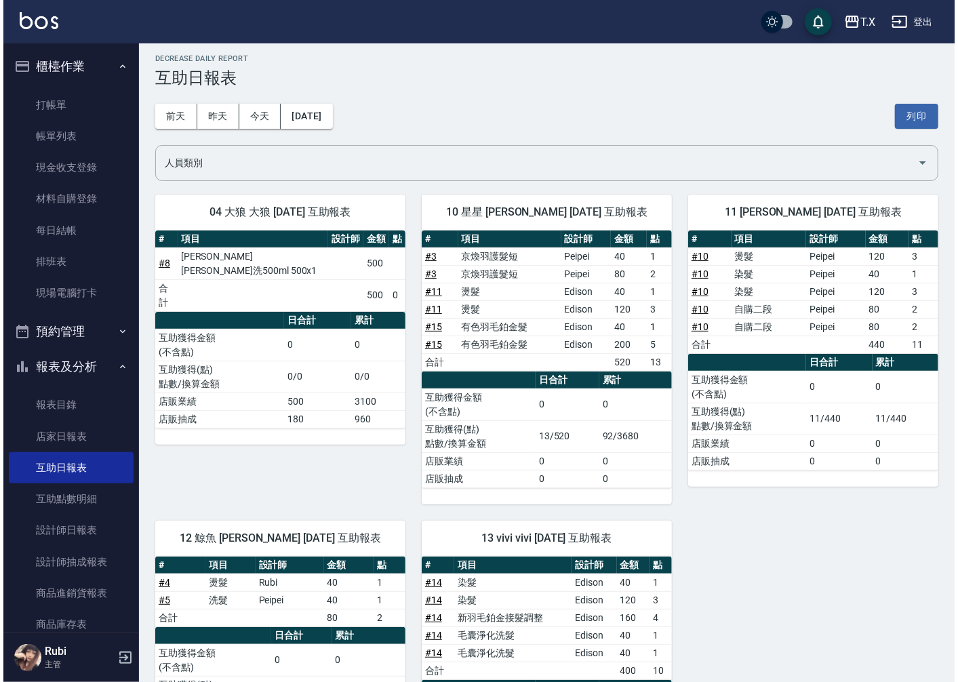
scroll to position [0, 0]
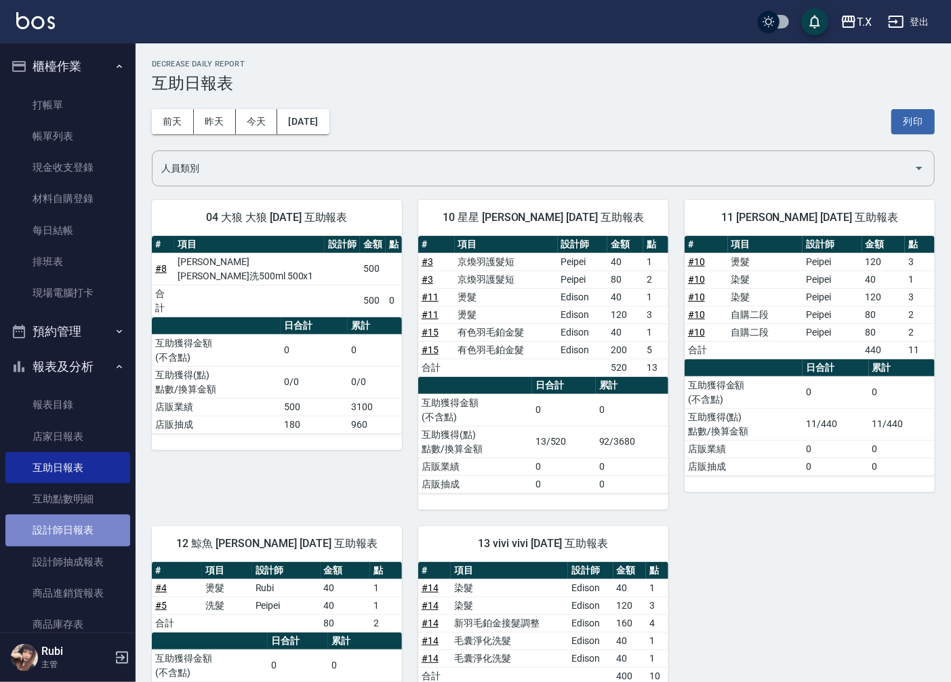
click at [70, 533] on link "設計師日報表" at bounding box center [67, 529] width 125 height 31
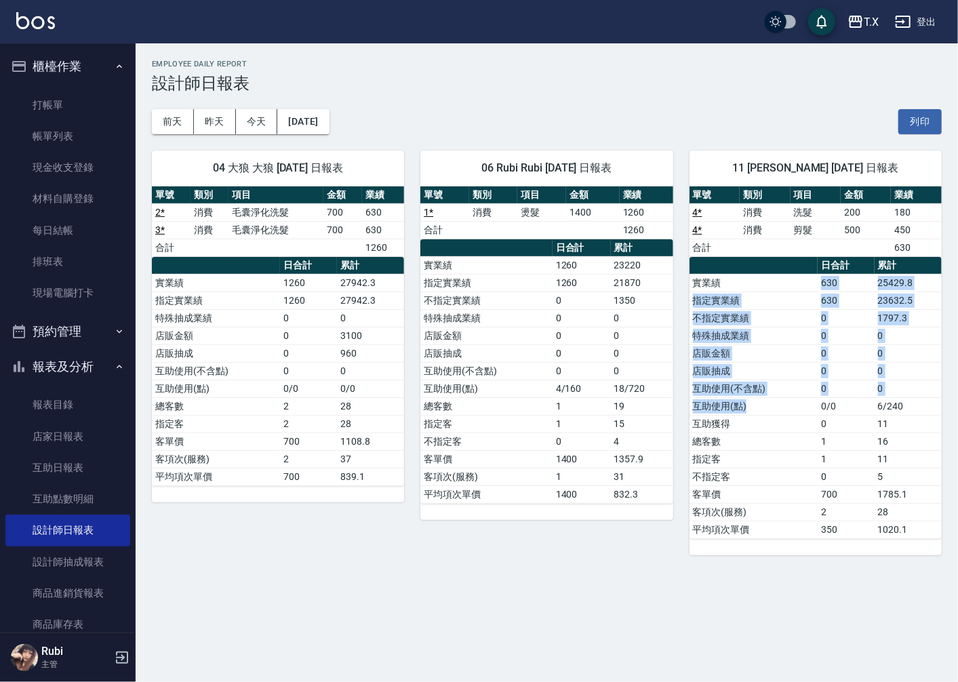
drag, startPoint x: 747, startPoint y: 294, endPoint x: 775, endPoint y: 413, distance: 123.3
click at [775, 413] on tbody "實業績 630 25429.8 指定實業績 630 23632.5 不指定實業績 0 1797.3 特殊抽成業績 0 0 店販金額 0 0 店販抽成 0 0 …" at bounding box center [815, 406] width 252 height 264
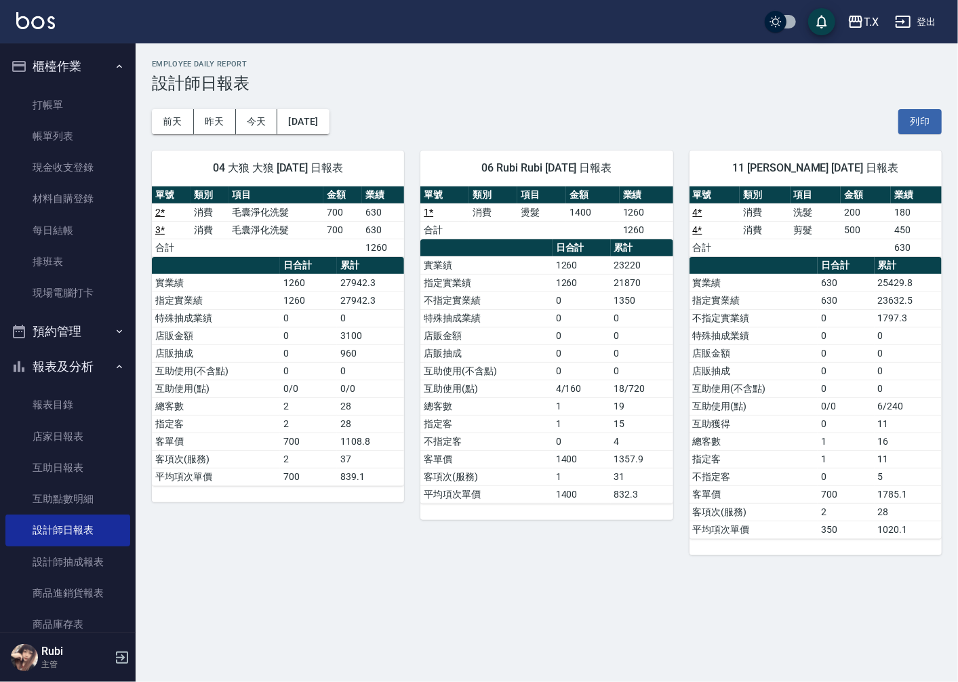
drag, startPoint x: 800, startPoint y: 473, endPoint x: 783, endPoint y: 445, distance: 33.1
click at [798, 473] on td "不指定客" at bounding box center [753, 477] width 128 height 18
drag, startPoint x: 783, startPoint y: 445, endPoint x: 756, endPoint y: 387, distance: 63.7
click at [774, 410] on tbody "實業績 630 25429.8 指定實業績 630 23632.5 不指定實業績 0 1797.3 特殊抽成業績 0 0 店販金額 0 0 店販抽成 0 0 …" at bounding box center [815, 406] width 252 height 264
drag, startPoint x: 761, startPoint y: 411, endPoint x: 768, endPoint y: 447, distance: 37.2
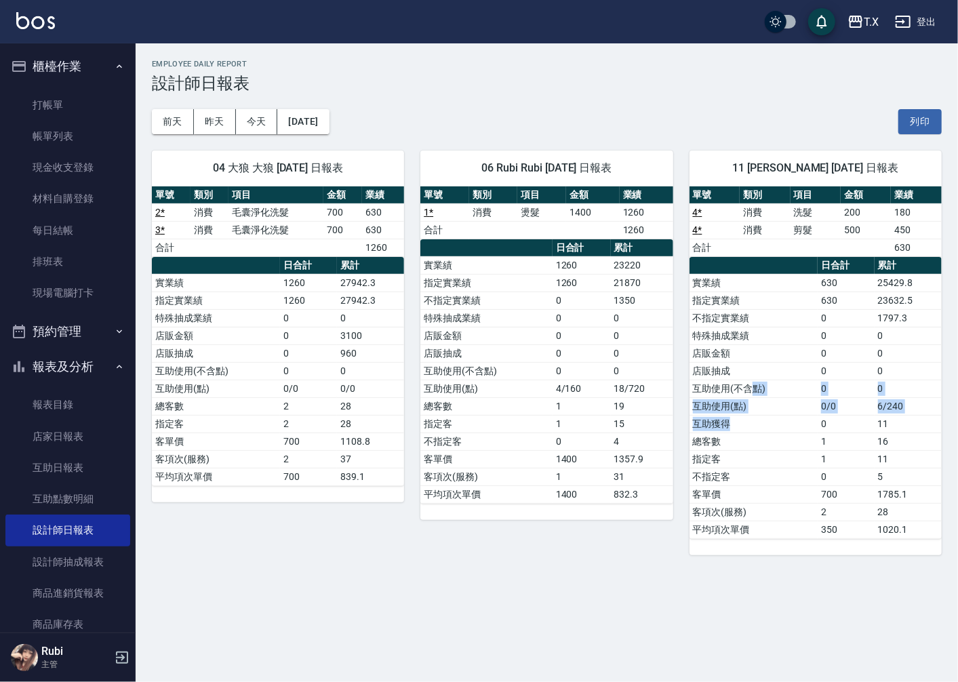
click at [767, 429] on tbody "實業績 630 25429.8 指定實業績 630 23632.5 不指定實業績 0 1797.3 特殊抽成業績 0 0 店販金額 0 0 店販抽成 0 0 …" at bounding box center [815, 406] width 252 height 264
click at [768, 447] on td "總客數" at bounding box center [753, 441] width 128 height 18
drag, startPoint x: 619, startPoint y: 416, endPoint x: 599, endPoint y: 393, distance: 30.7
click at [615, 411] on tbody "實業績 1260 23220 指定實業績 1260 21870 不指定實業績 0 1350 特殊抽成業績 0 0 店販金額 0 0 店販抽成 0 0 互助使用…" at bounding box center [546, 379] width 252 height 247
drag, startPoint x: 561, startPoint y: 361, endPoint x: 576, endPoint y: 408, distance: 49.9
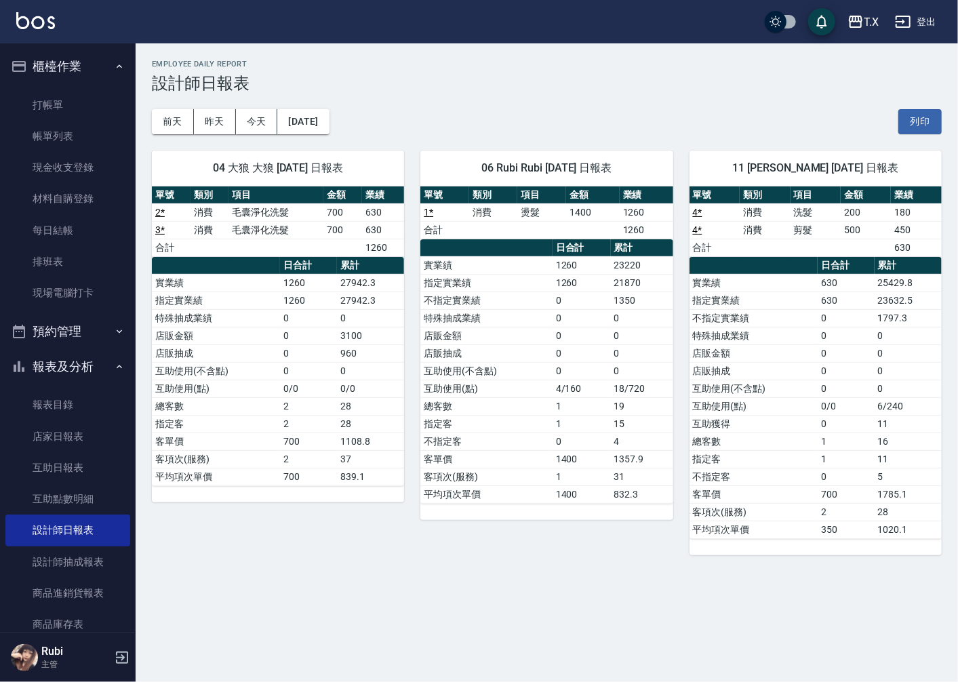
click at [573, 401] on tbody "實業績 1260 23220 指定實業績 1260 21870 不指定實業績 0 1350 特殊抽成業績 0 0 店販金額 0 0 店販抽成 0 0 互助使用…" at bounding box center [546, 379] width 252 height 247
click at [590, 450] on td "0" at bounding box center [581, 441] width 58 height 18
click at [199, 132] on button "昨天" at bounding box center [215, 121] width 42 height 25
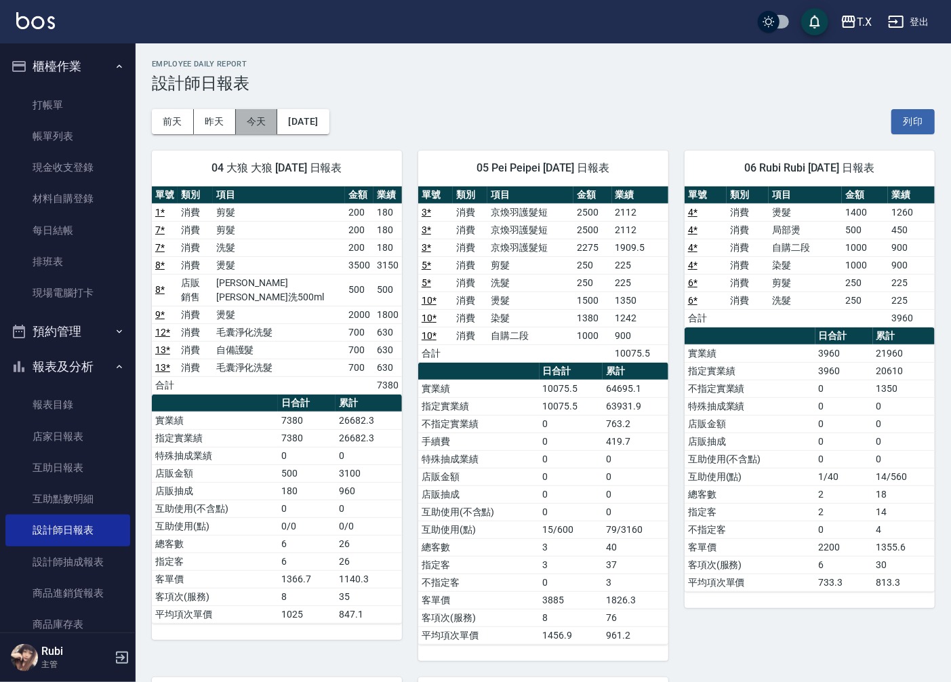
click at [249, 118] on button "今天" at bounding box center [257, 121] width 42 height 25
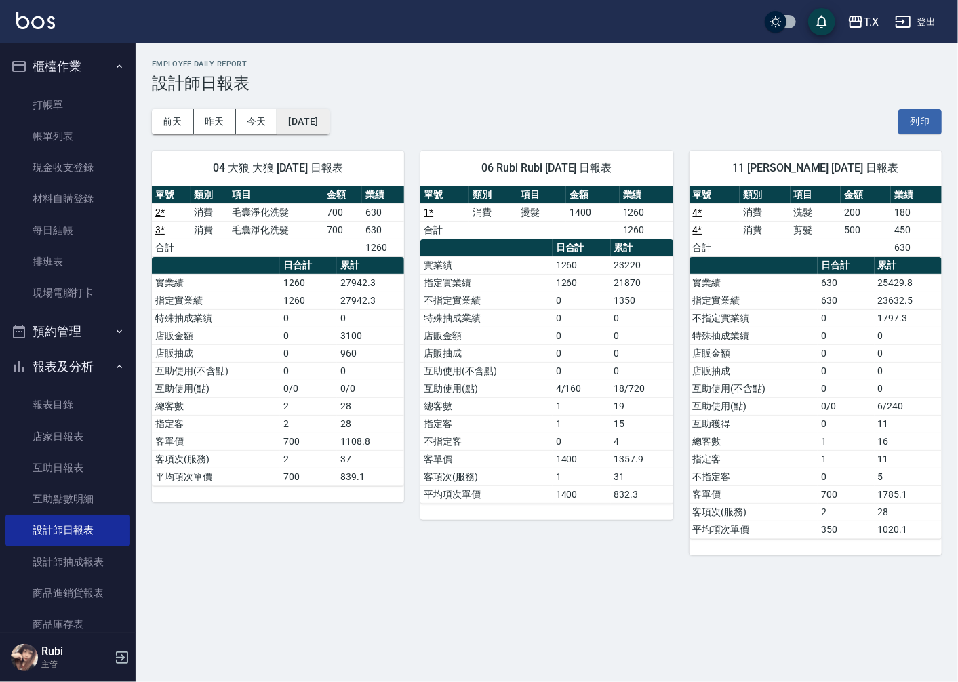
click at [301, 129] on button "[DATE]" at bounding box center [303, 121] width 52 height 25
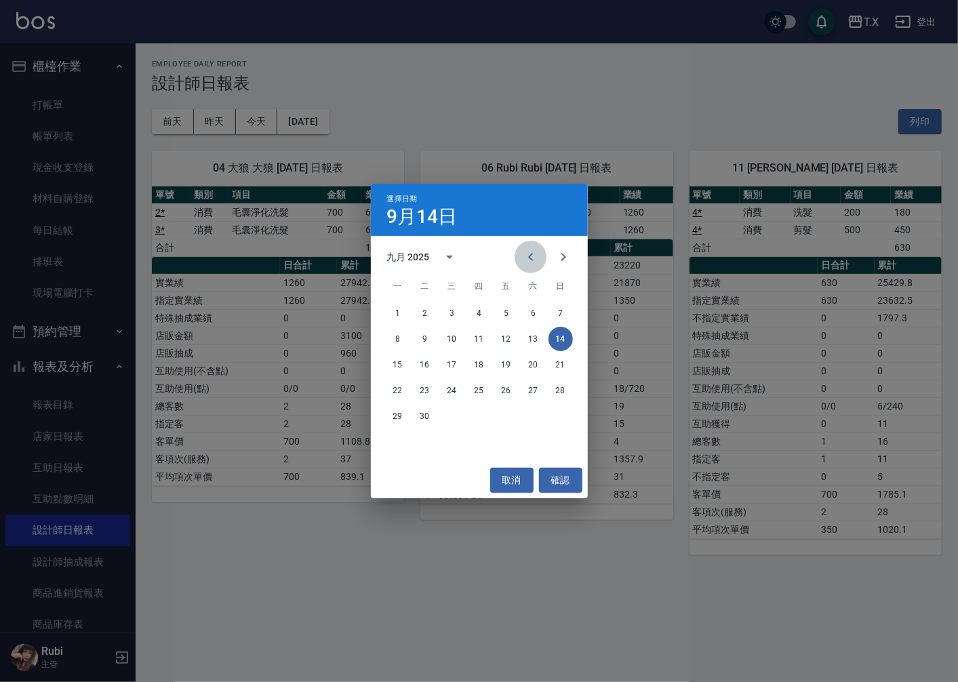
click at [527, 262] on icon "Previous month" at bounding box center [531, 257] width 16 height 16
click at [477, 363] on button "14" at bounding box center [479, 364] width 24 height 24
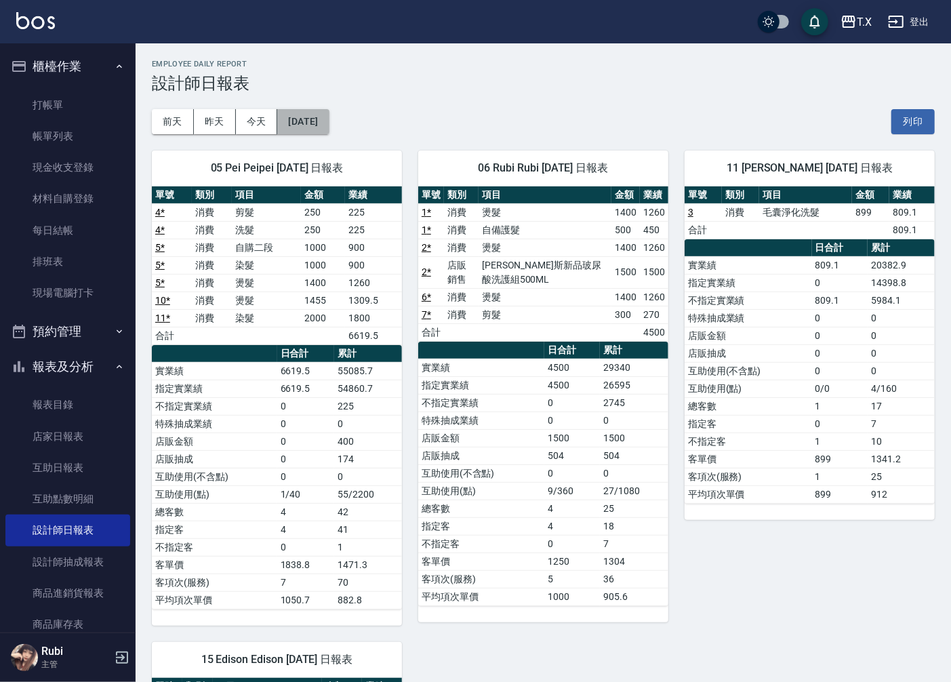
click at [324, 127] on button "[DATE]" at bounding box center [303, 121] width 52 height 25
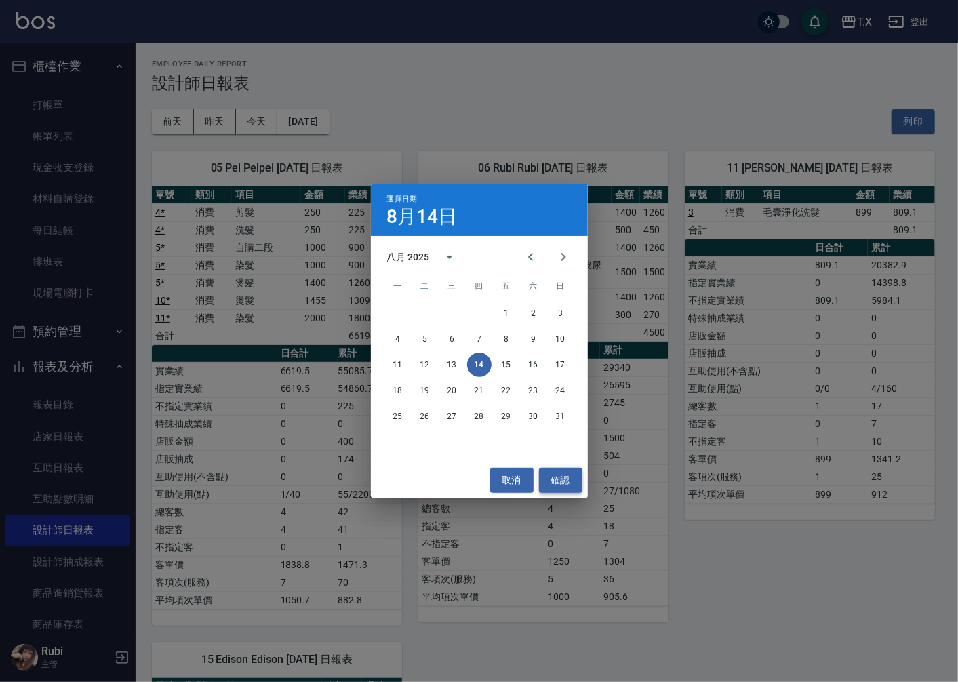
click at [570, 474] on button "確認" at bounding box center [560, 480] width 43 height 25
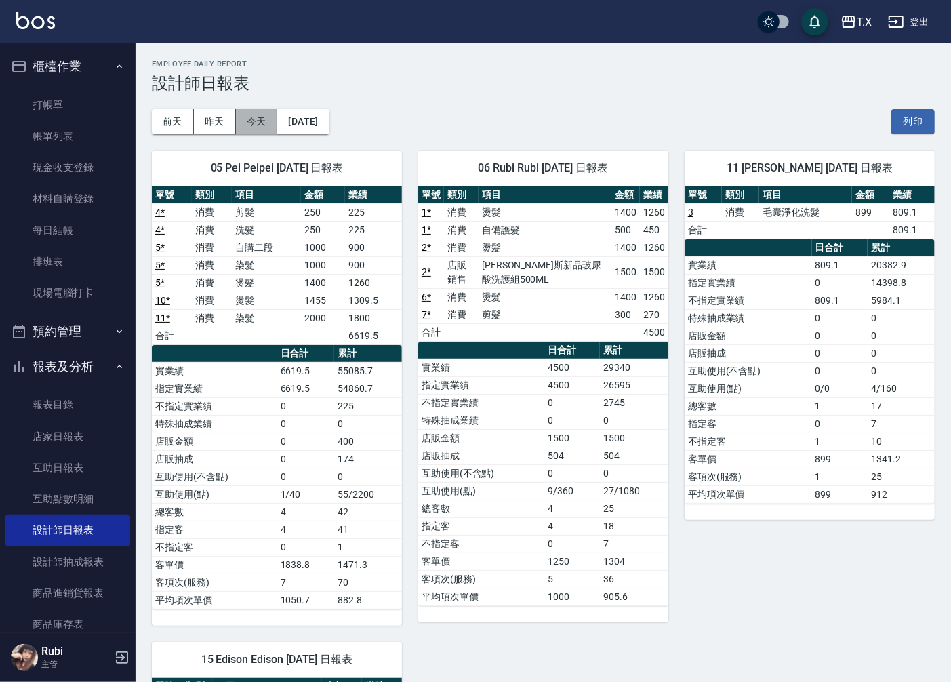
click at [249, 123] on button "今天" at bounding box center [257, 121] width 42 height 25
